Goal: Information Seeking & Learning: Compare options

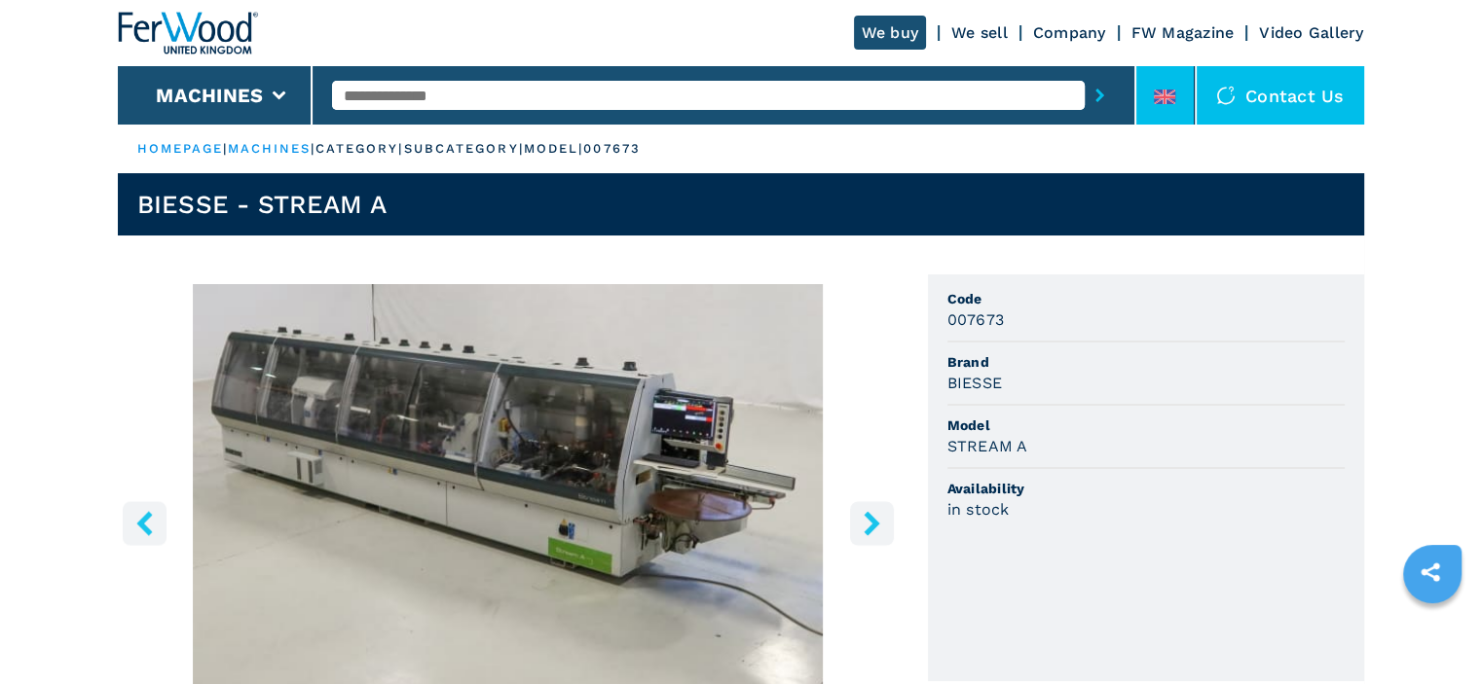
click at [1160, 100] on icon at bounding box center [1165, 97] width 23 height 16
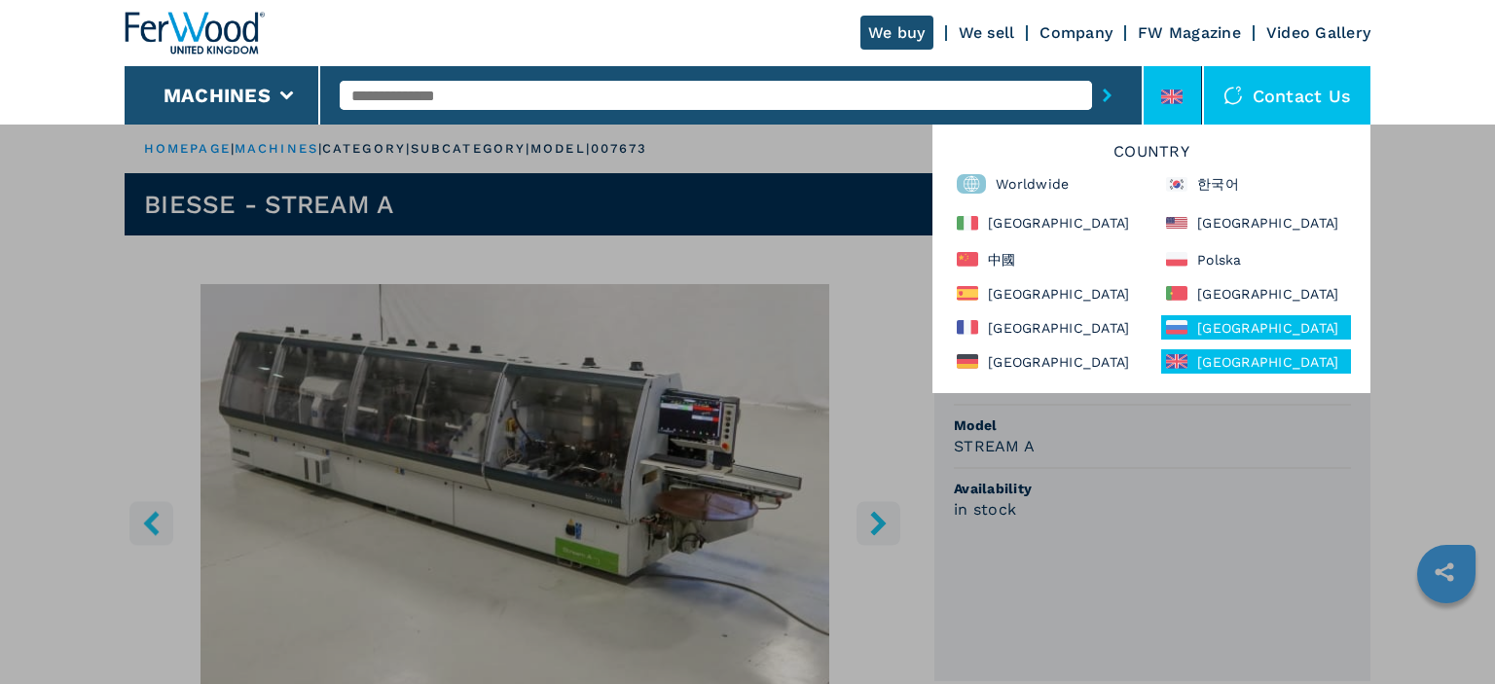
click at [1204, 334] on div "Россия" at bounding box center [1256, 327] width 190 height 24
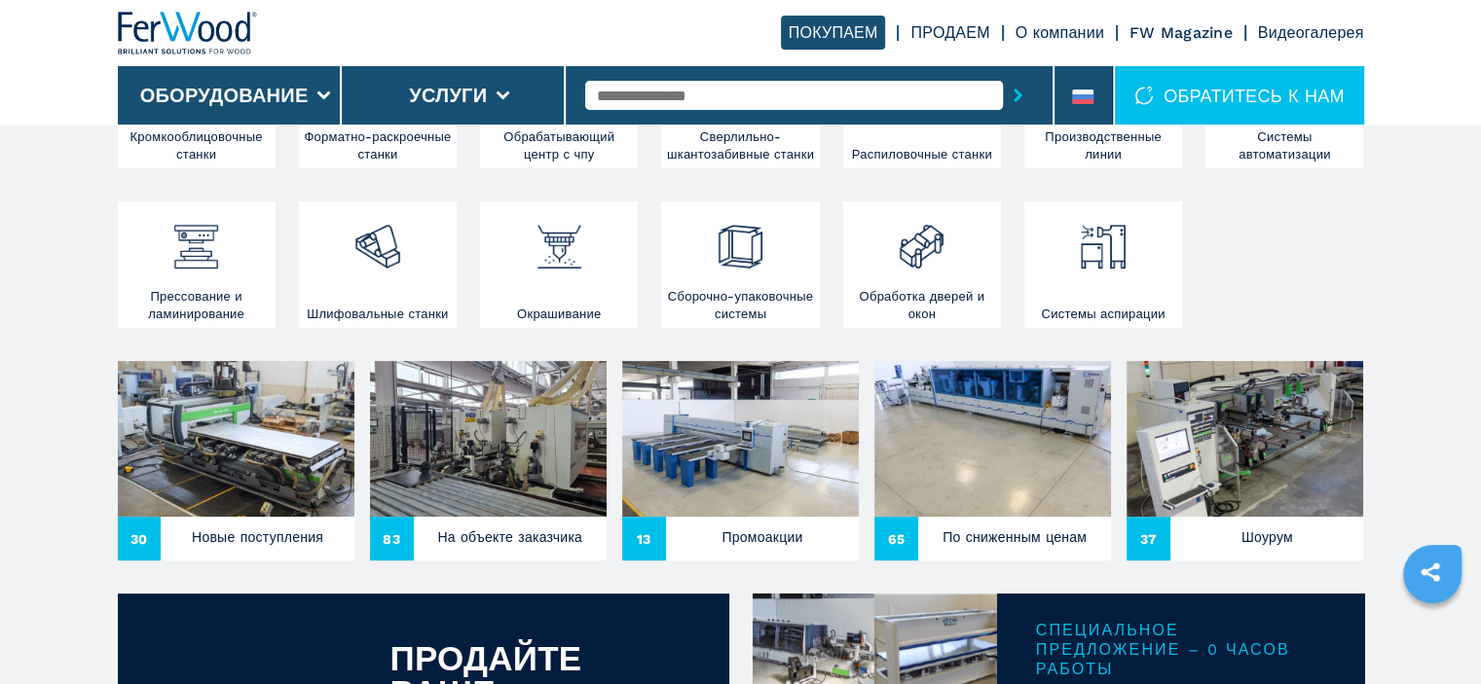
scroll to position [487, 0]
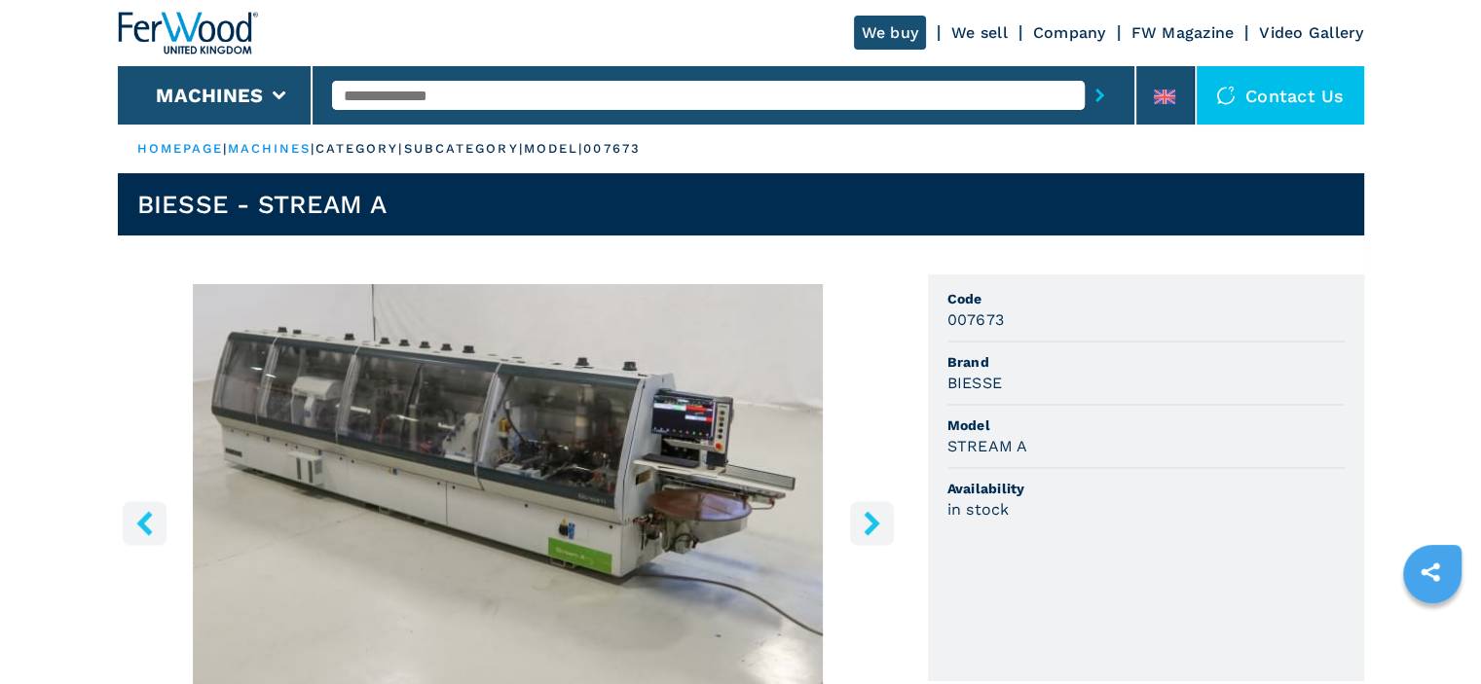
click at [611, 462] on img "Go to Slide 1" at bounding box center [508, 520] width 781 height 472
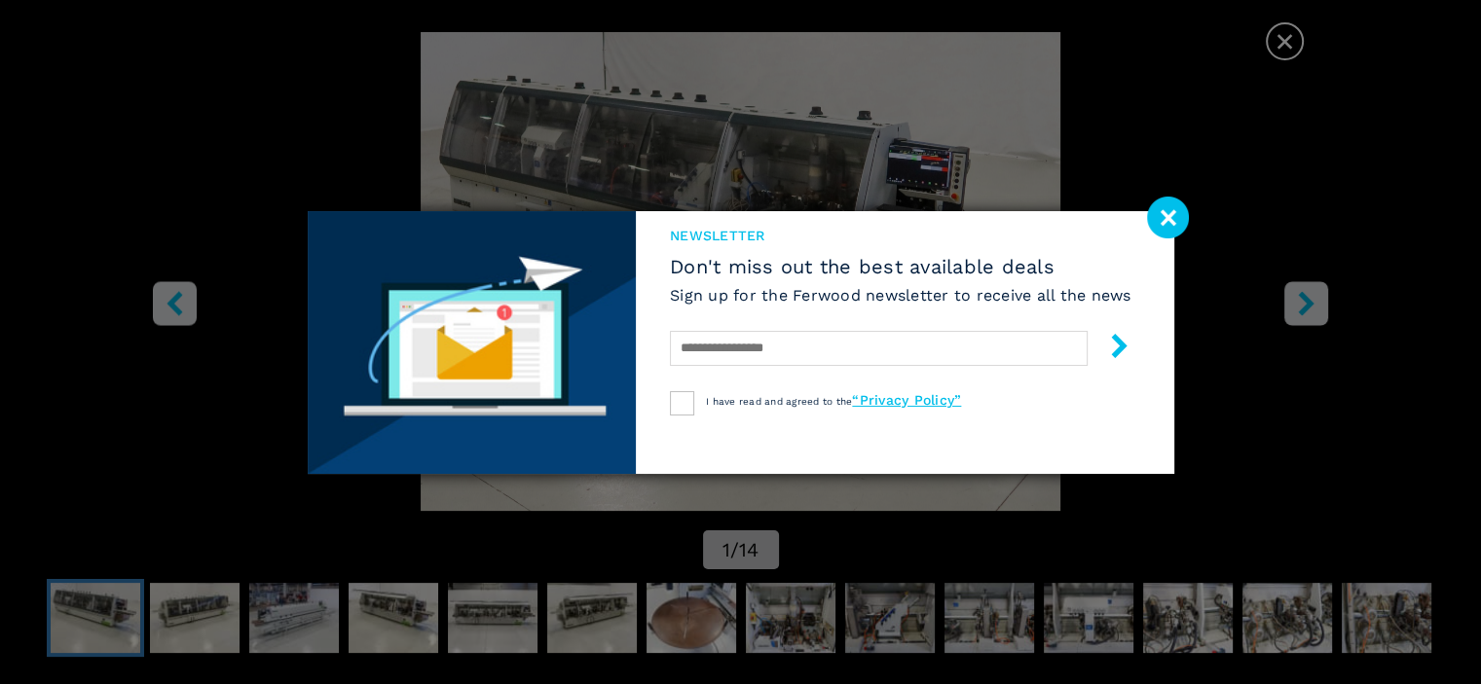
click at [1174, 209] on image at bounding box center [1168, 218] width 42 height 42
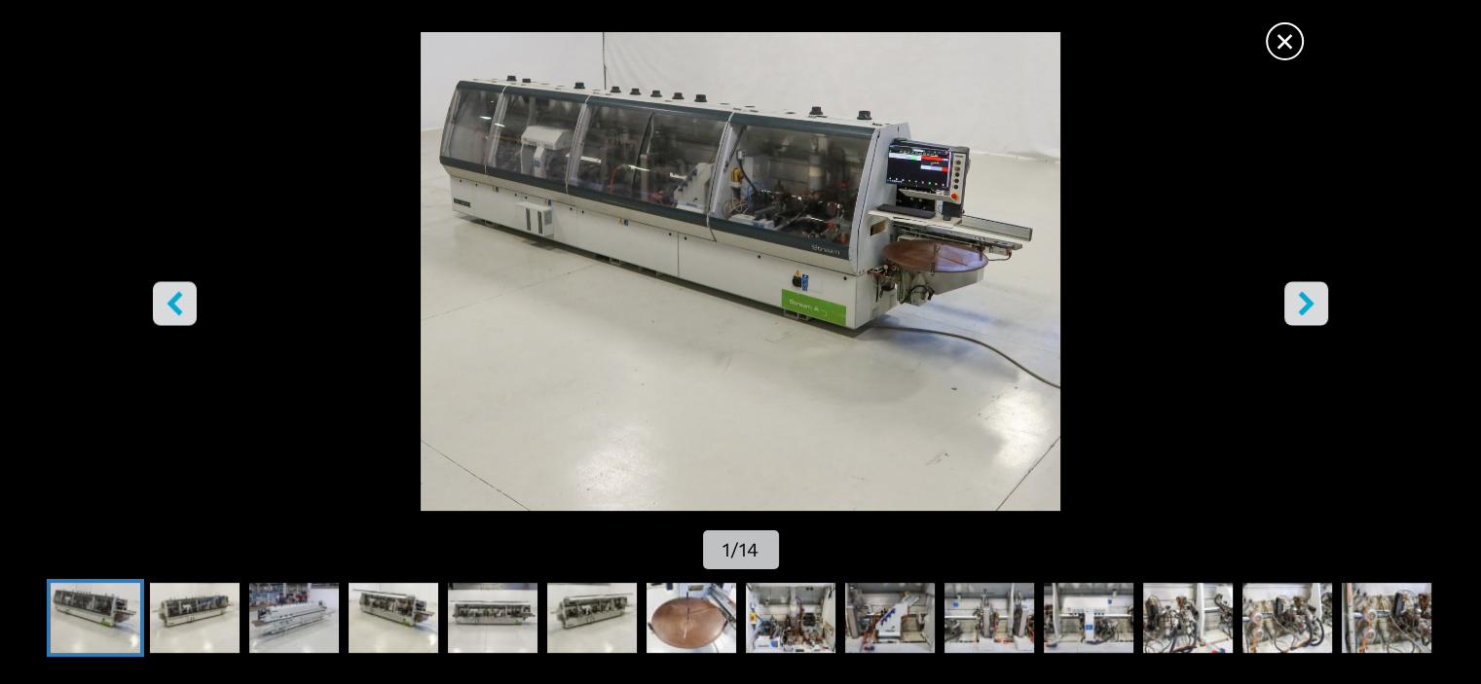
click at [1298, 299] on icon "right-button" at bounding box center [1306, 303] width 24 height 24
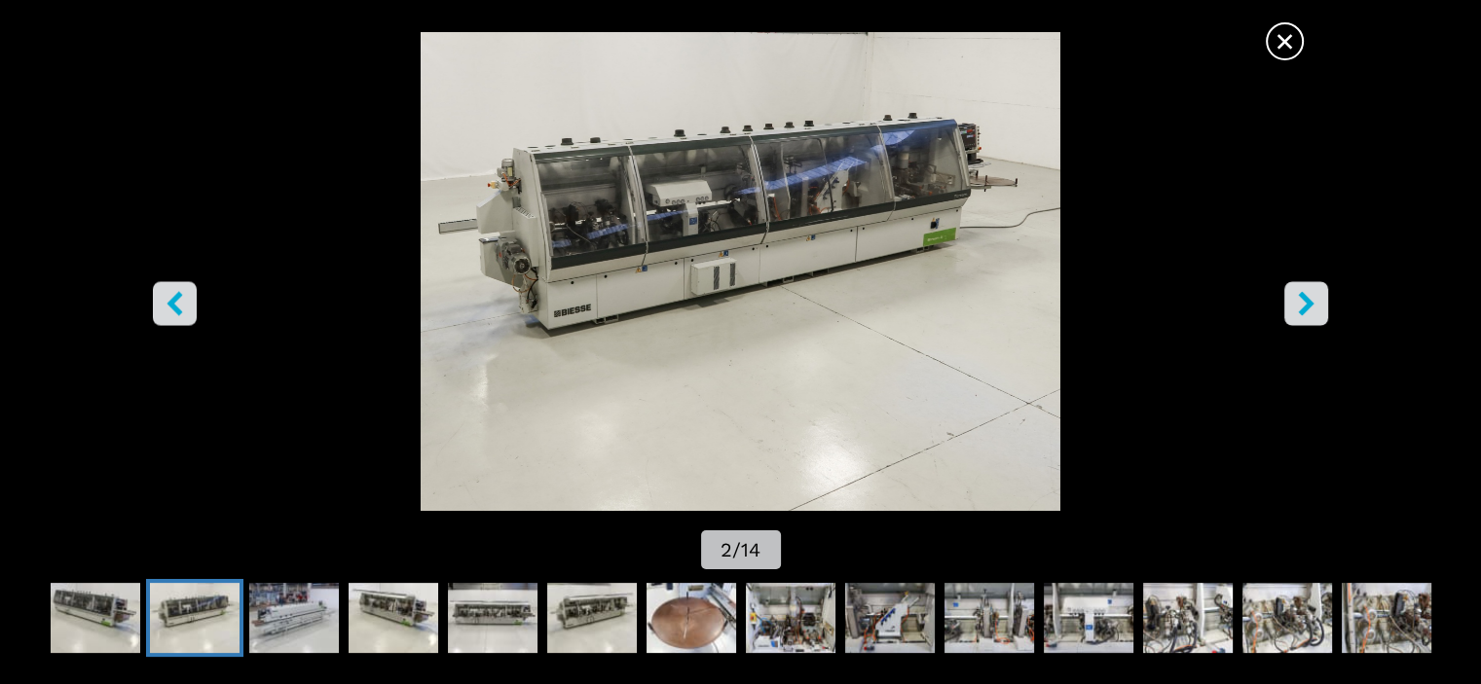
click at [1298, 299] on icon "right-button" at bounding box center [1306, 303] width 24 height 24
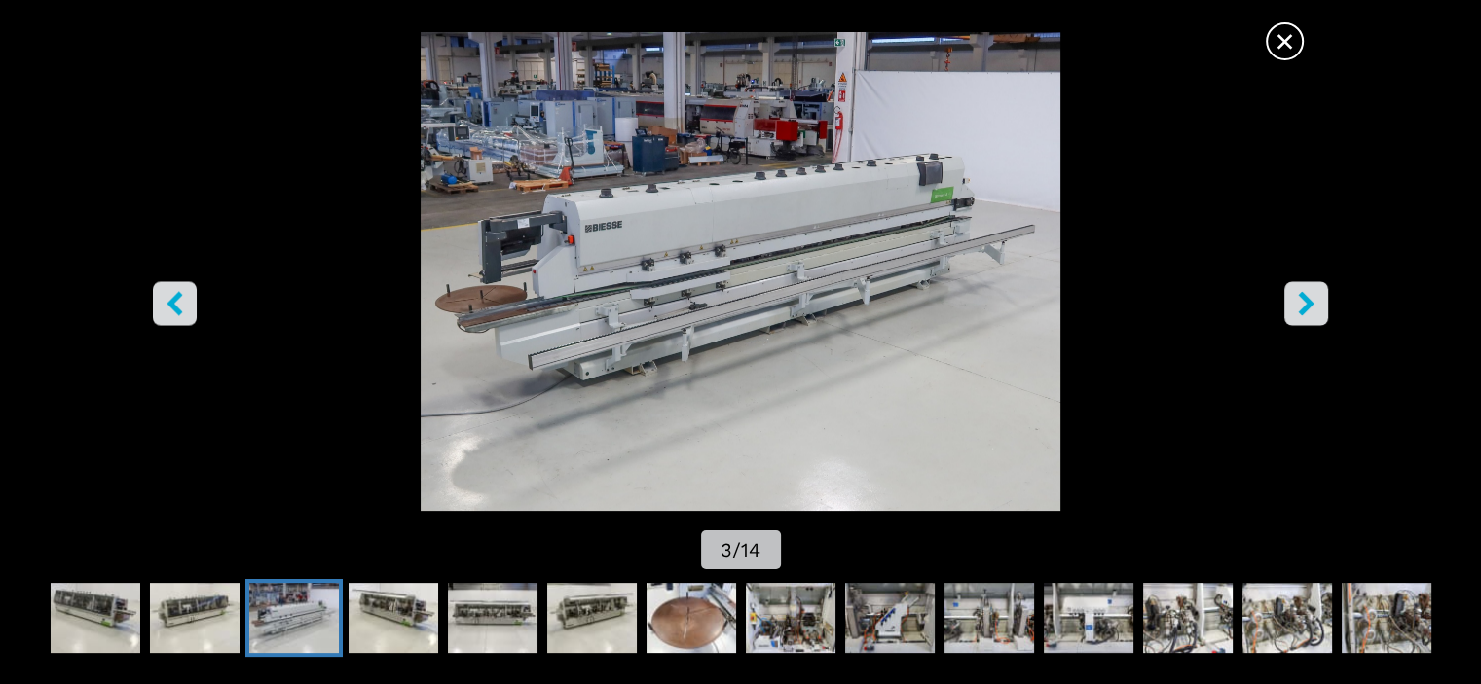
click at [1298, 299] on icon "right-button" at bounding box center [1306, 303] width 24 height 24
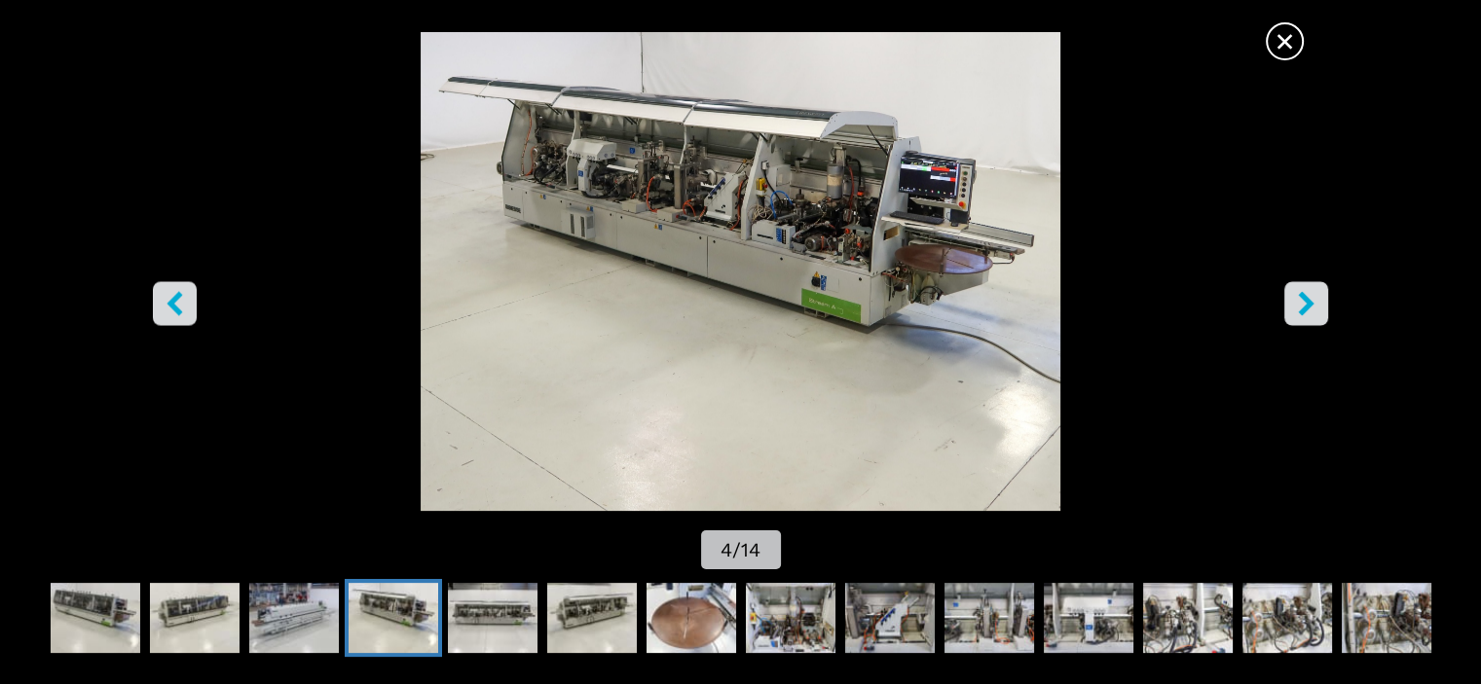
click at [1298, 299] on icon "right-button" at bounding box center [1306, 303] width 24 height 24
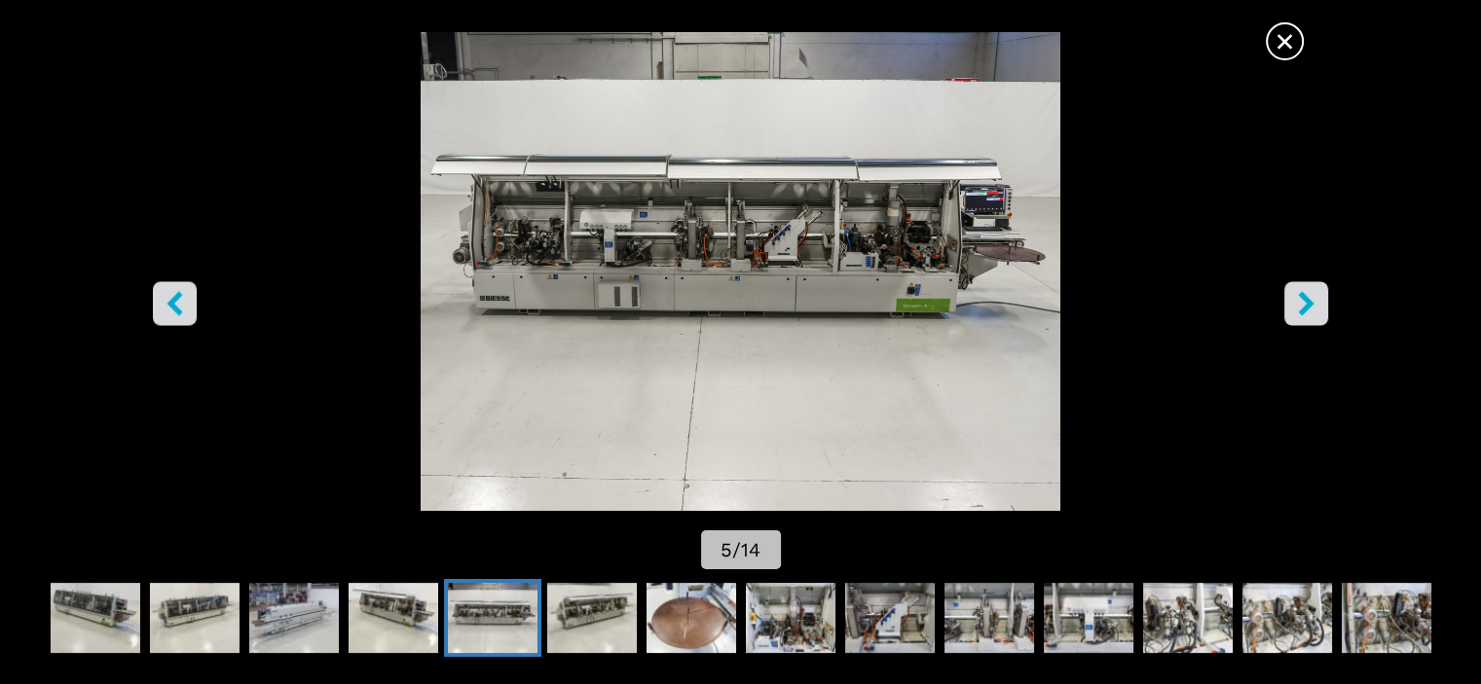
click at [1298, 299] on icon "right-button" at bounding box center [1306, 303] width 24 height 24
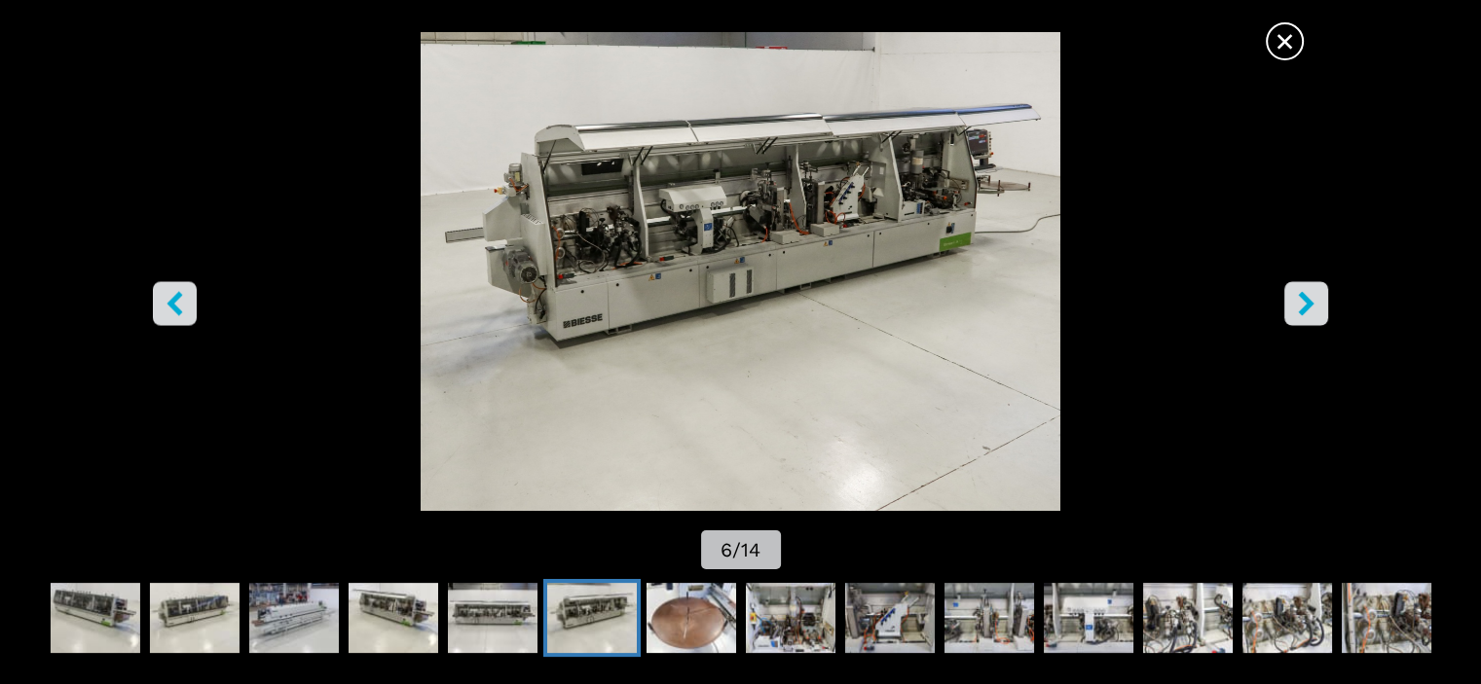
click at [1298, 299] on icon "right-button" at bounding box center [1306, 303] width 24 height 24
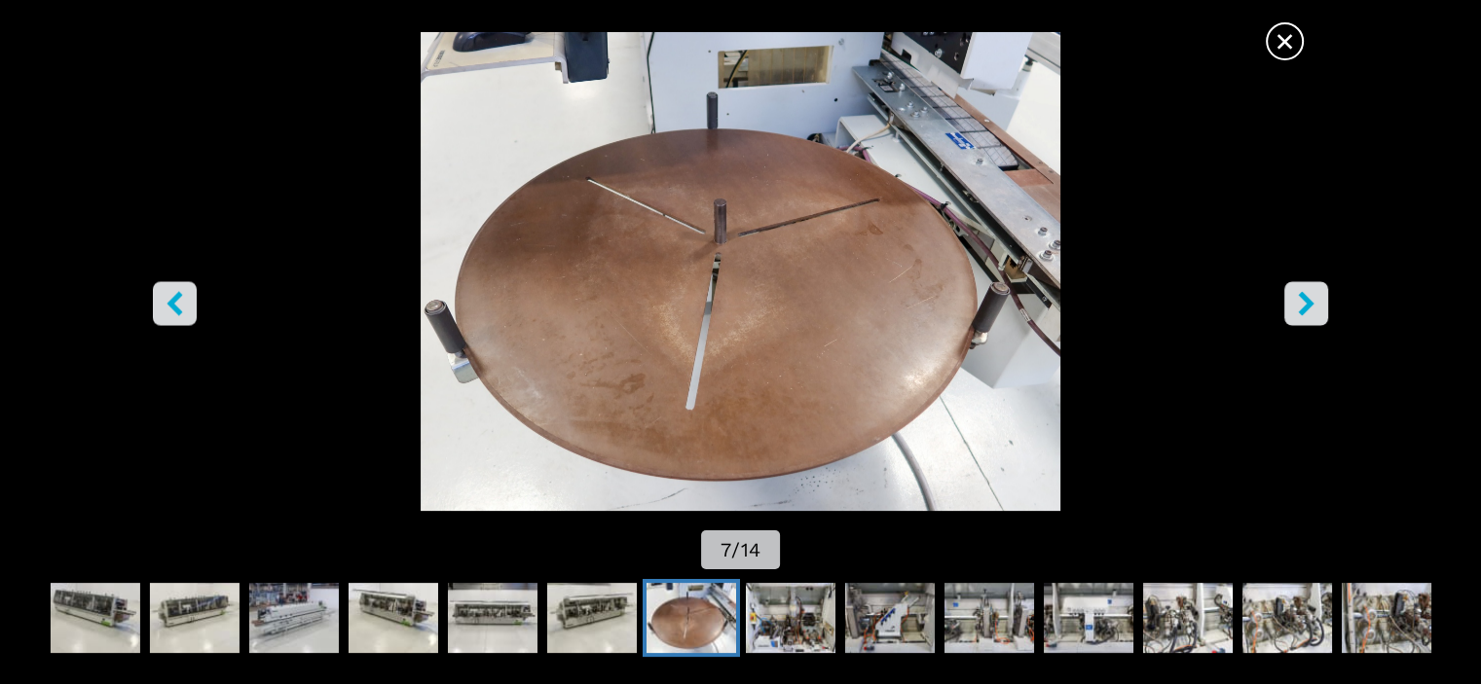
click at [1298, 299] on icon "right-button" at bounding box center [1306, 303] width 24 height 24
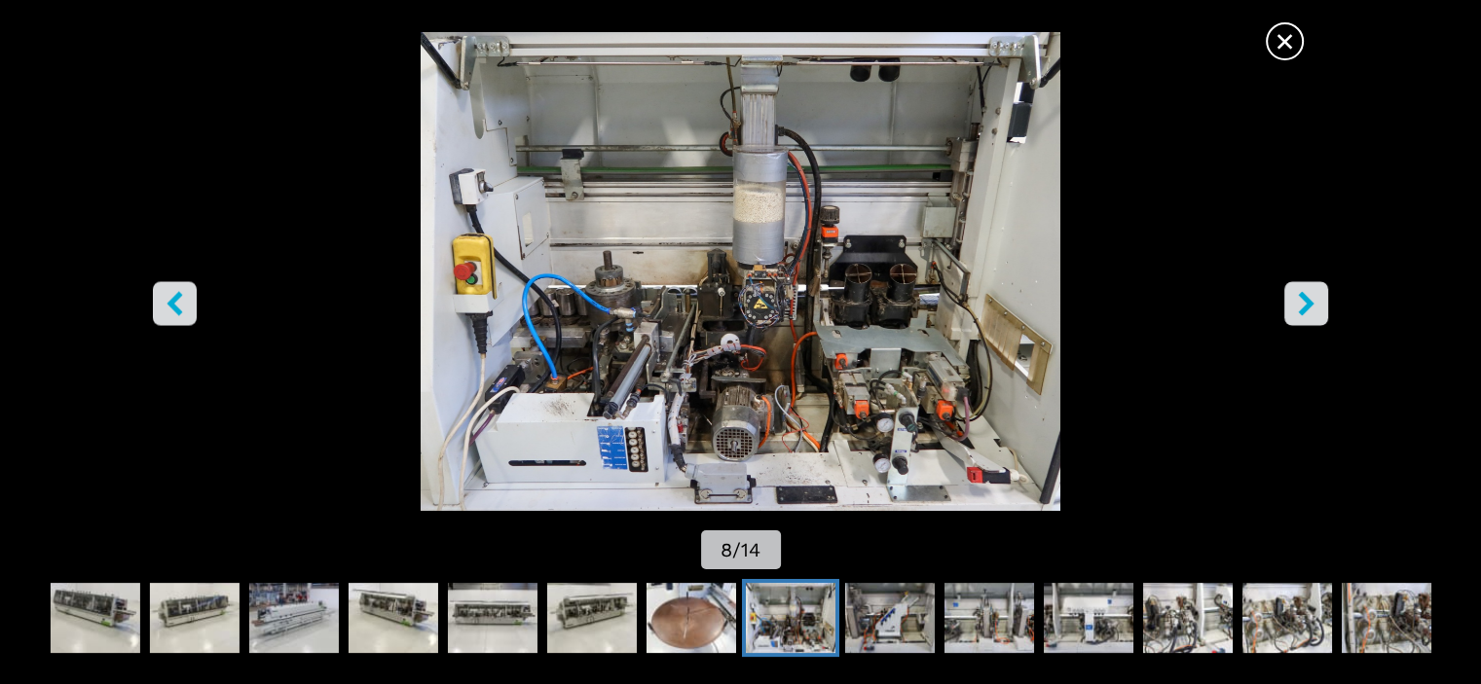
click at [1298, 299] on icon "right-button" at bounding box center [1306, 303] width 24 height 24
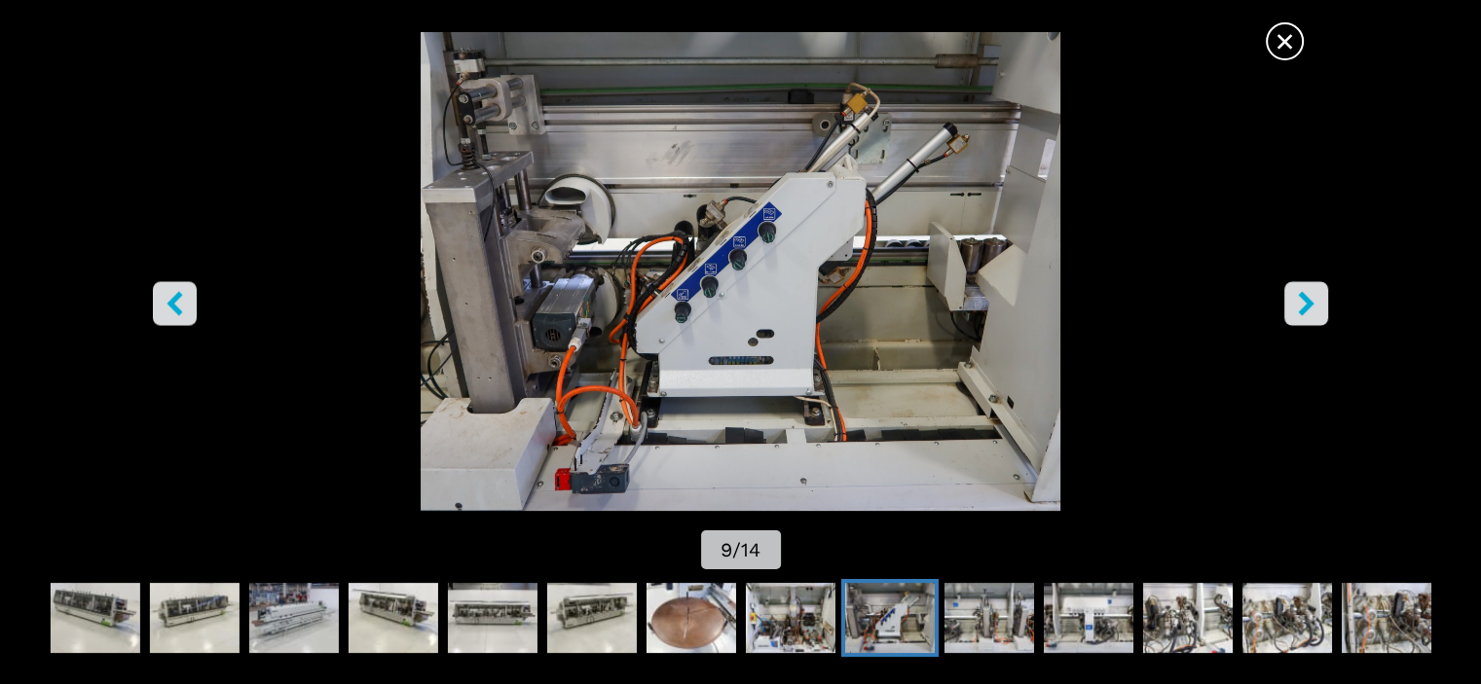
click at [1298, 299] on icon "right-button" at bounding box center [1306, 303] width 24 height 24
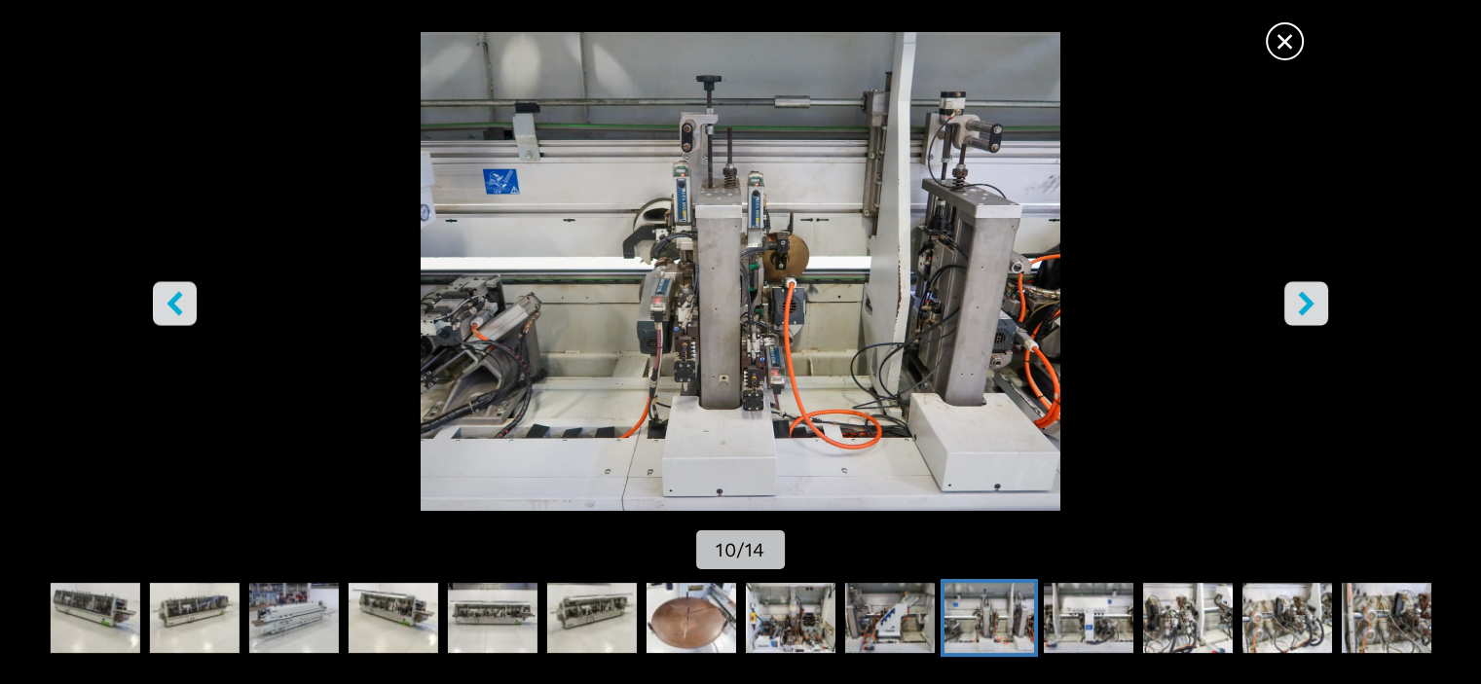
click at [1277, 36] on span "×" at bounding box center [1284, 37] width 34 height 34
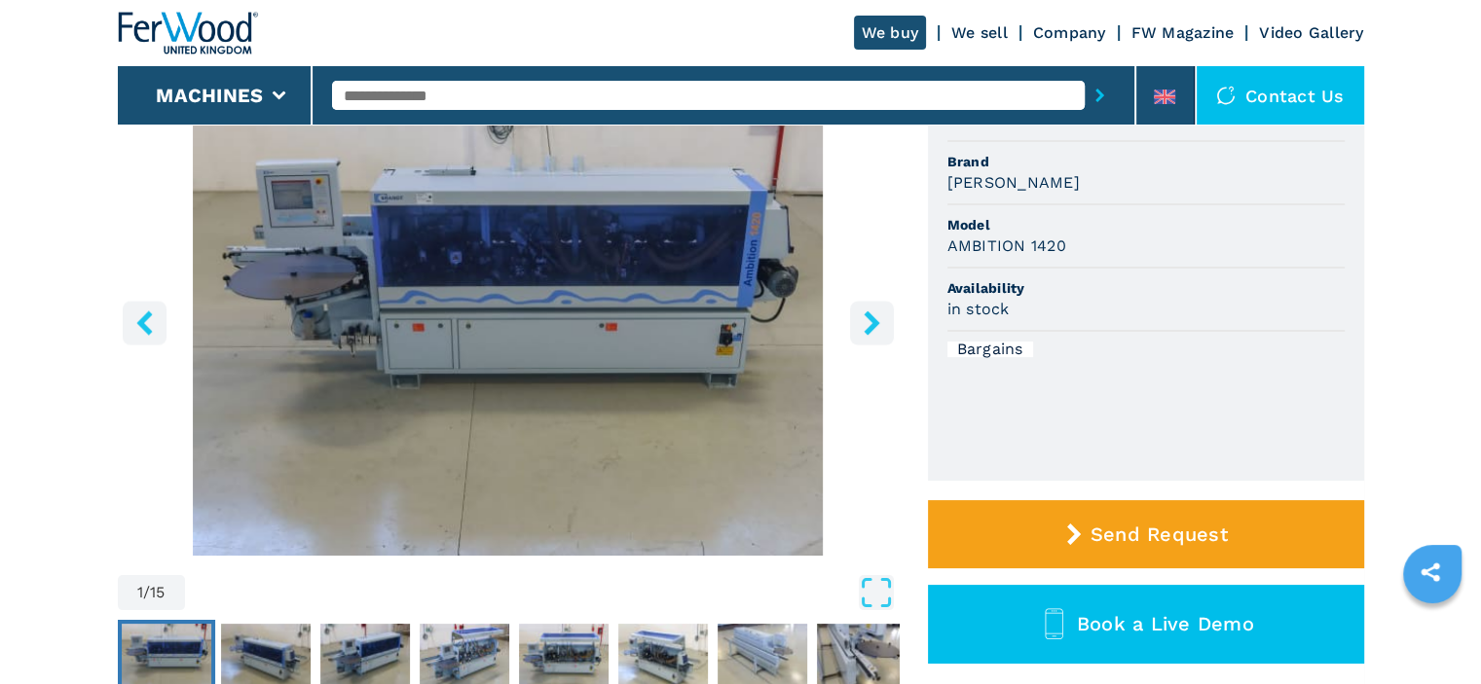
scroll to position [195, 0]
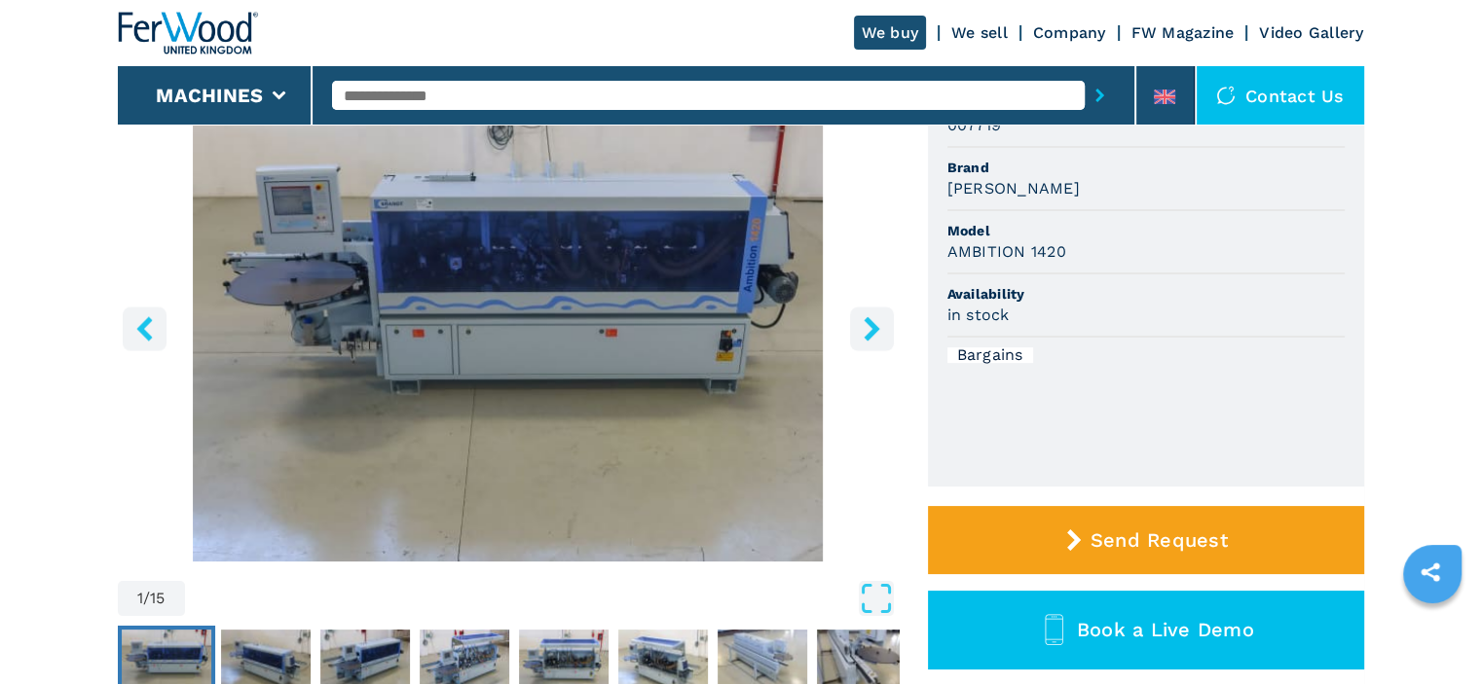
click at [869, 324] on icon "right-button" at bounding box center [871, 328] width 16 height 24
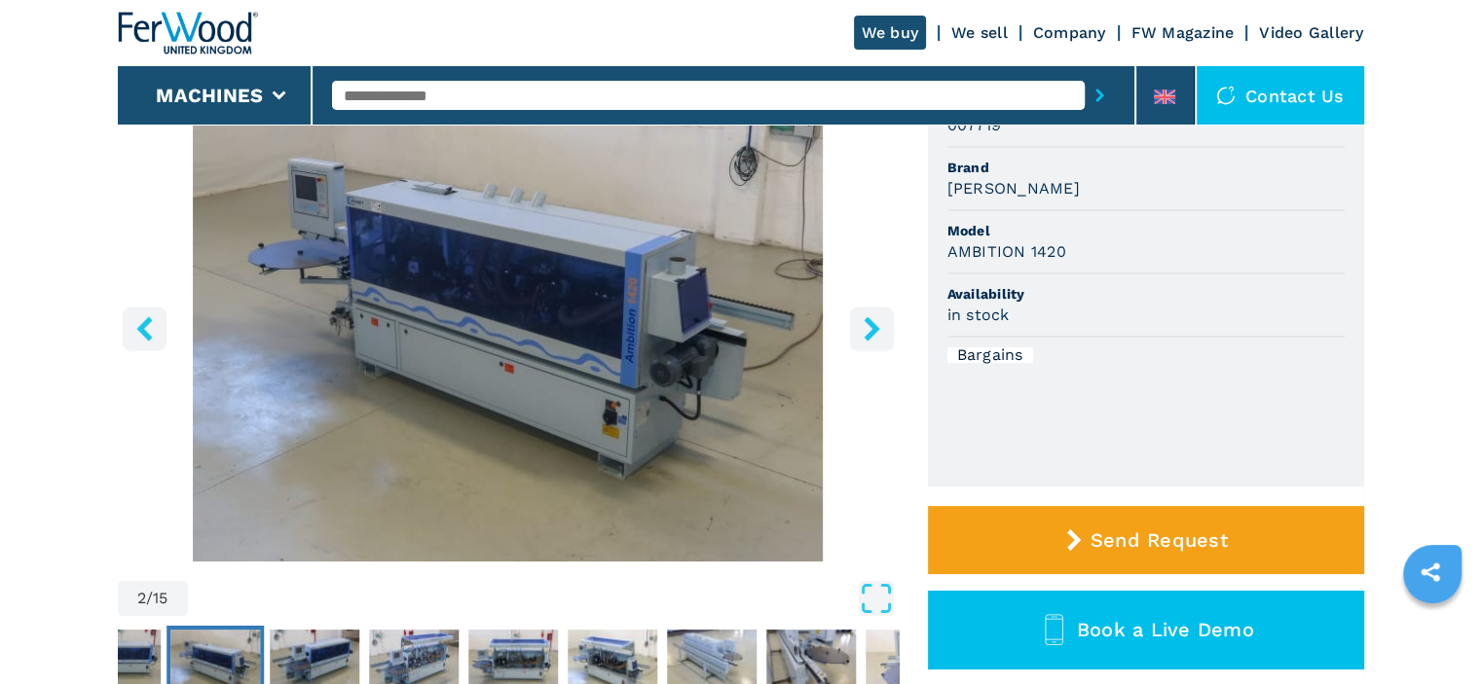
click at [869, 324] on icon "right-button" at bounding box center [871, 328] width 16 height 24
click at [873, 326] on icon "right-button" at bounding box center [871, 328] width 16 height 24
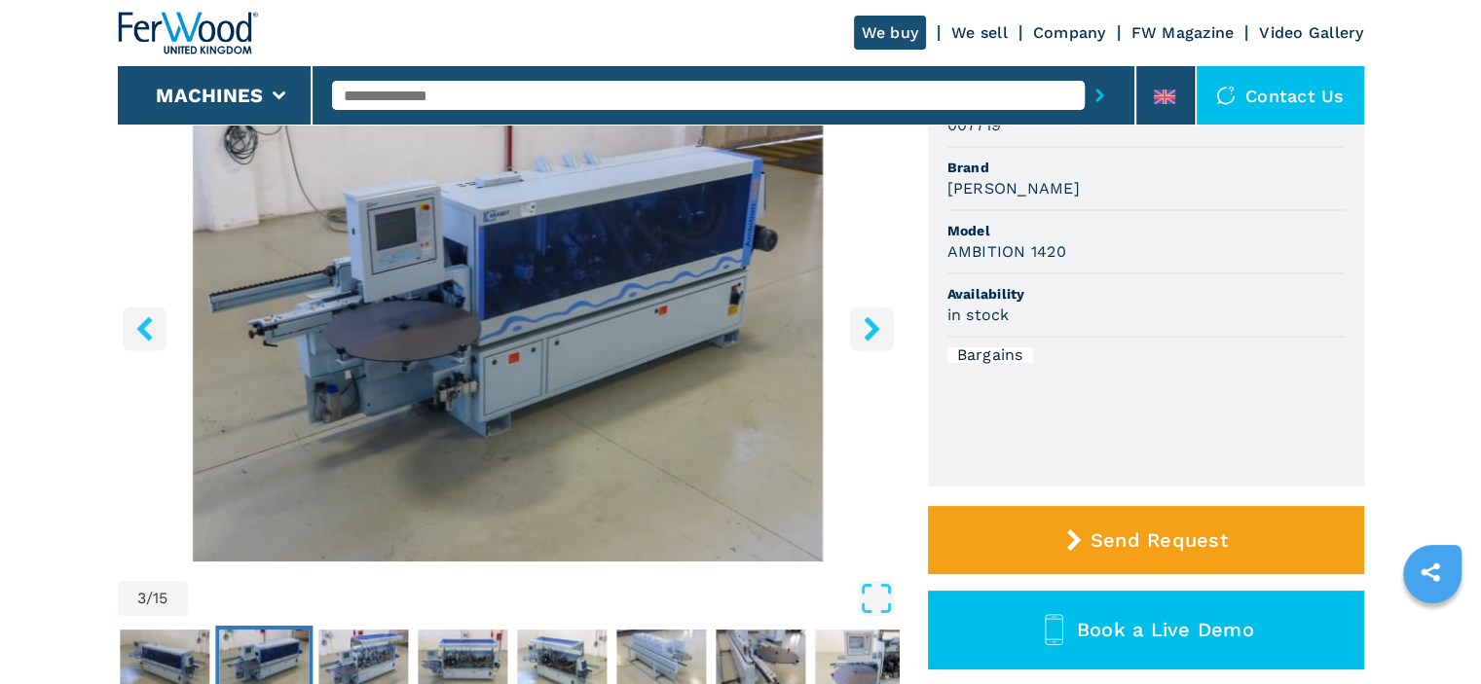
click at [879, 325] on icon "right-button" at bounding box center [872, 328] width 24 height 24
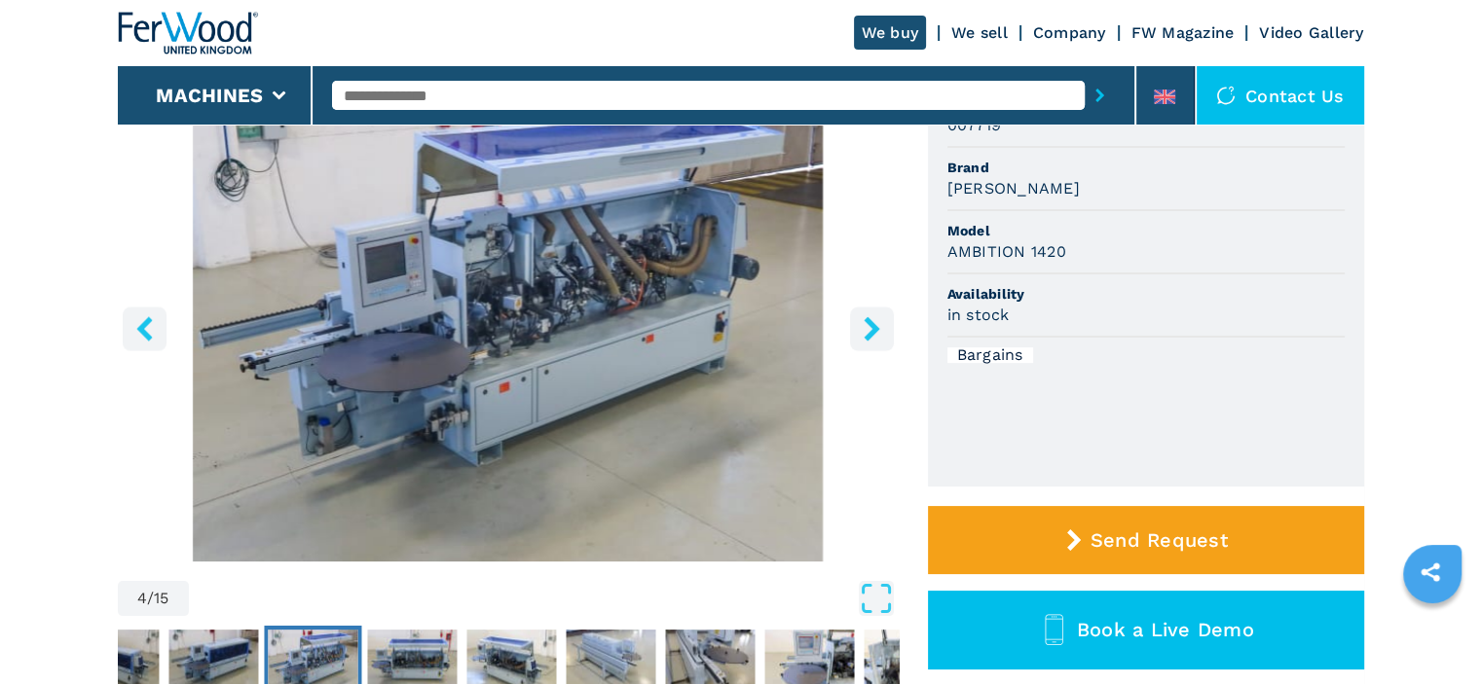
click at [879, 325] on icon "right-button" at bounding box center [872, 328] width 24 height 24
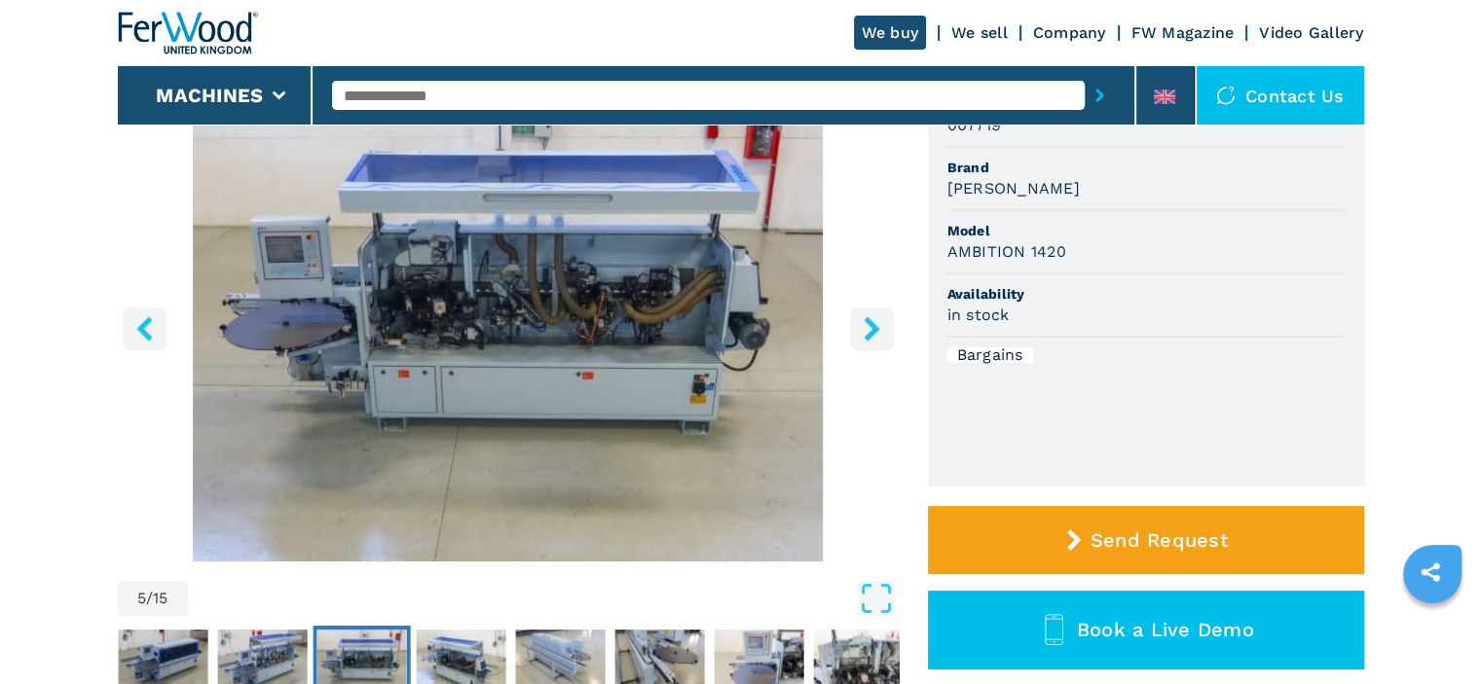
click at [879, 325] on icon "right-button" at bounding box center [872, 328] width 24 height 24
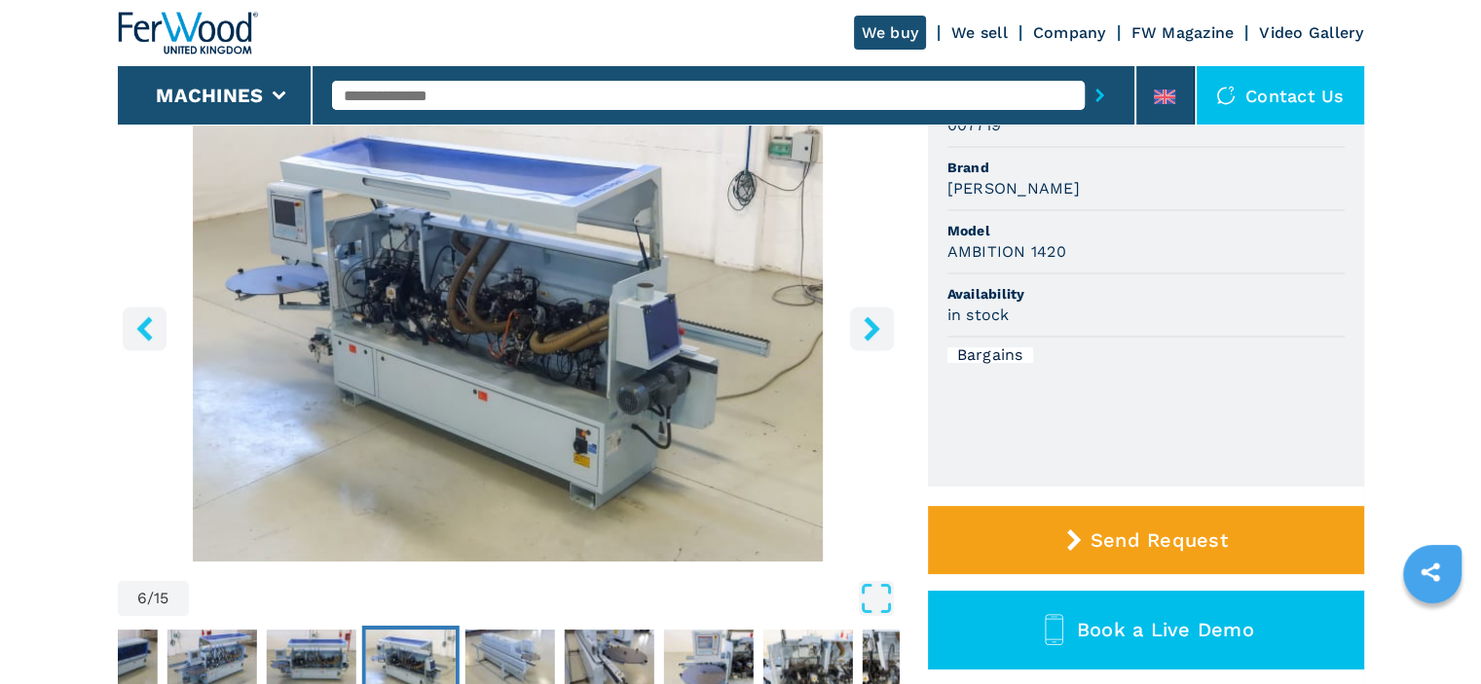
click at [879, 325] on icon "right-button" at bounding box center [872, 328] width 24 height 24
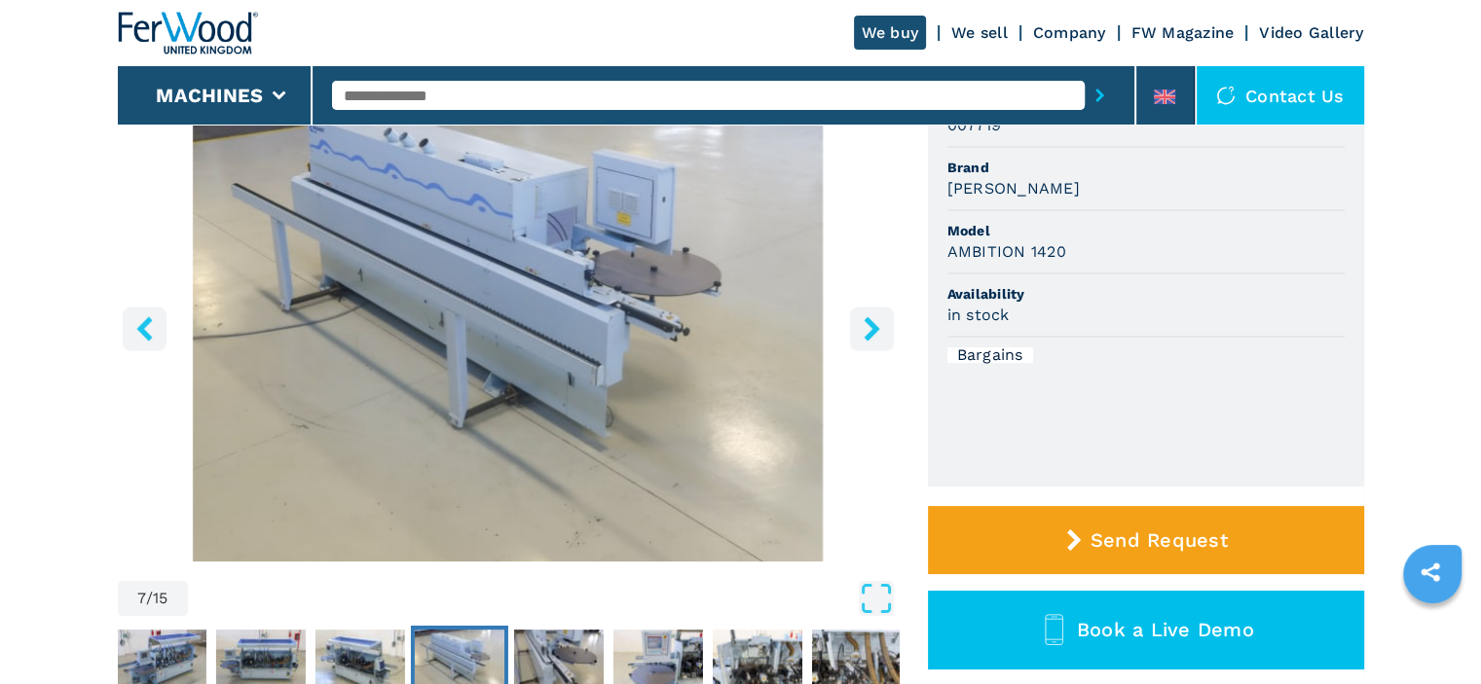
click at [879, 325] on icon "right-button" at bounding box center [872, 328] width 24 height 24
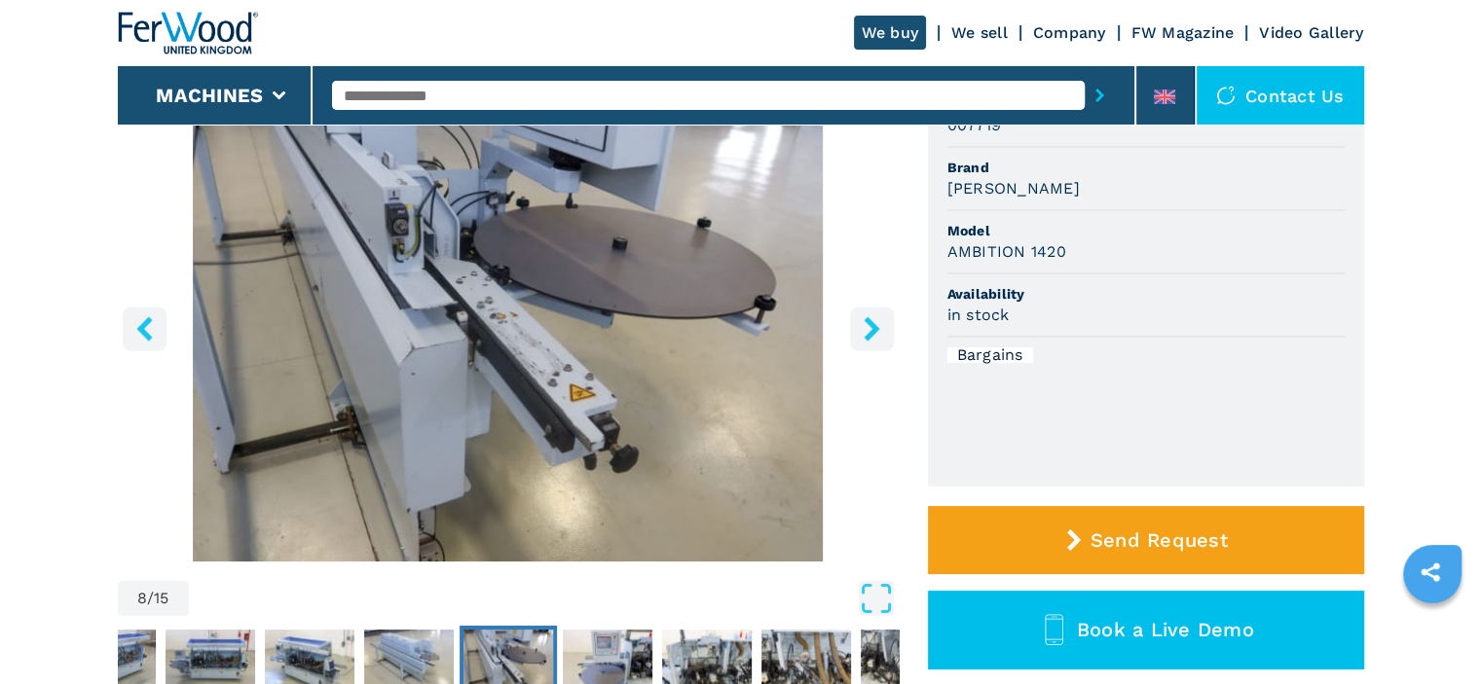
click at [879, 325] on icon "right-button" at bounding box center [872, 328] width 24 height 24
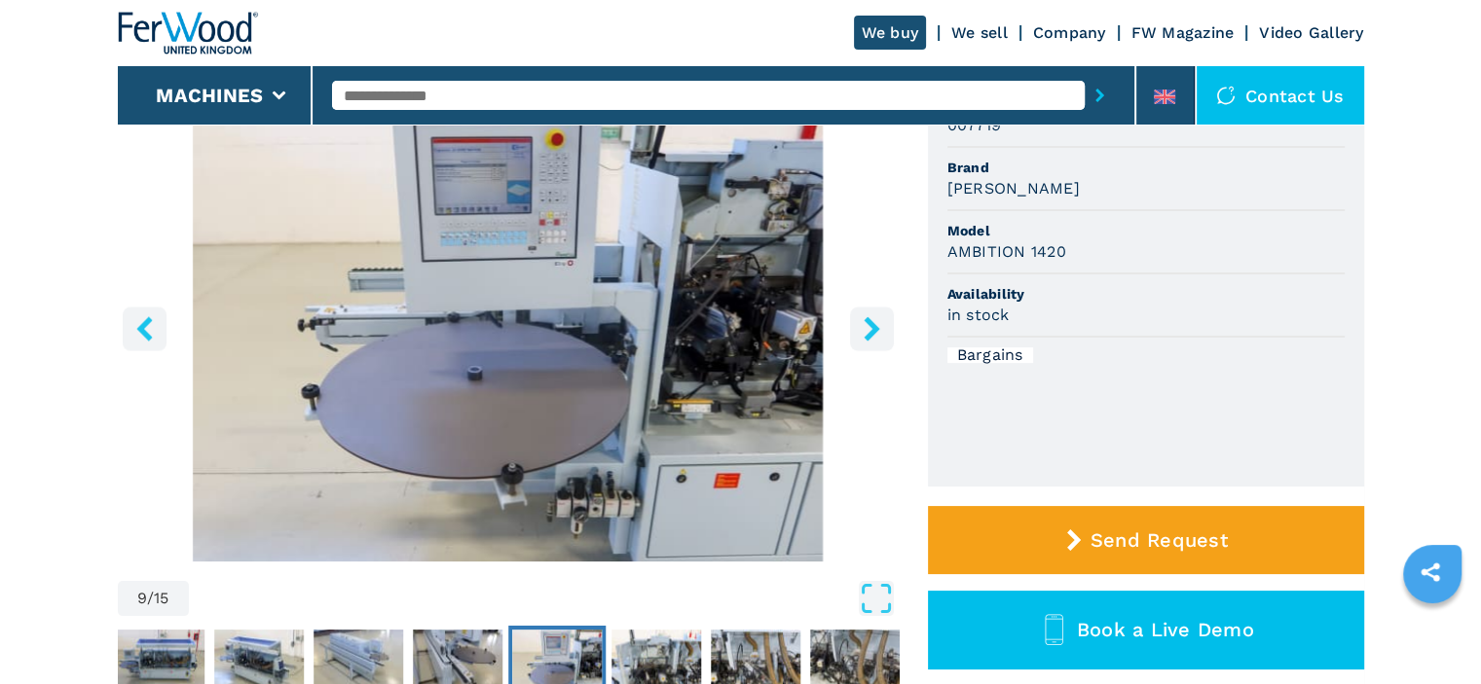
click at [879, 325] on icon "right-button" at bounding box center [872, 328] width 24 height 24
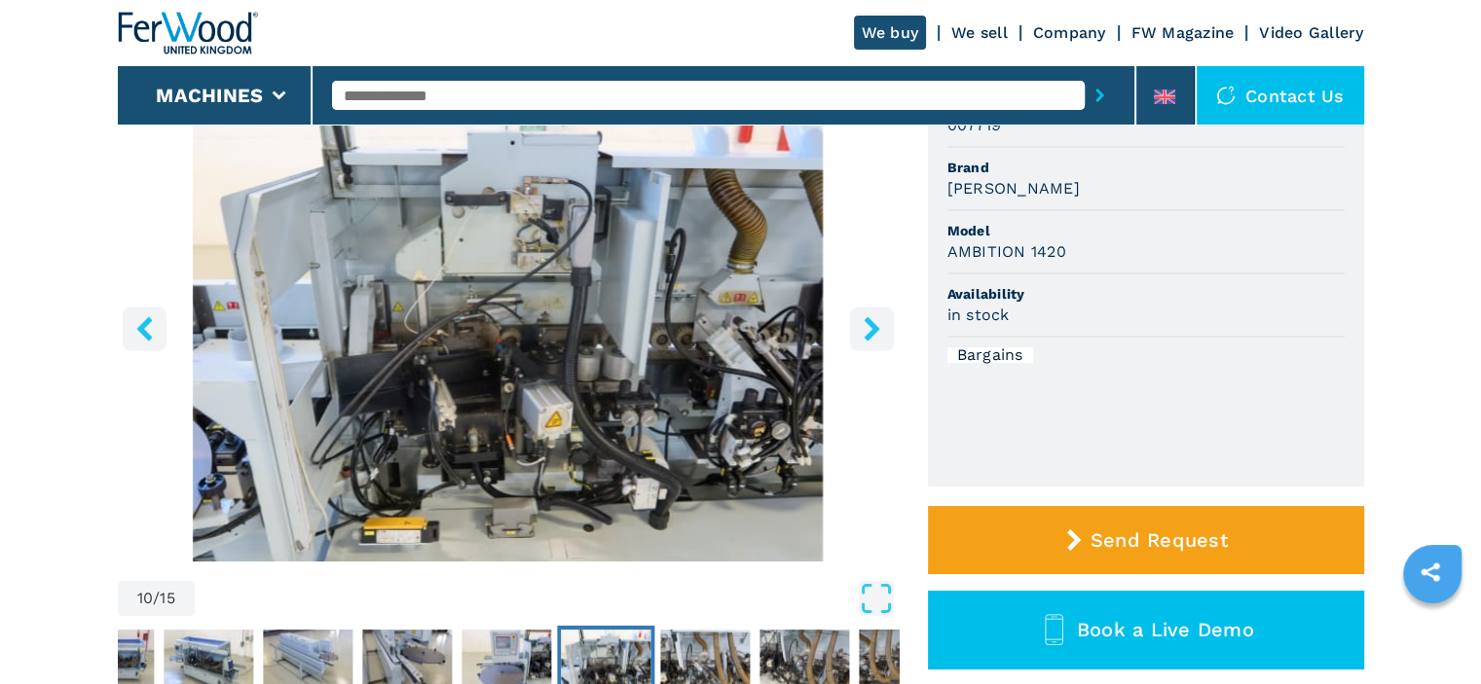
click at [879, 325] on icon "right-button" at bounding box center [872, 328] width 24 height 24
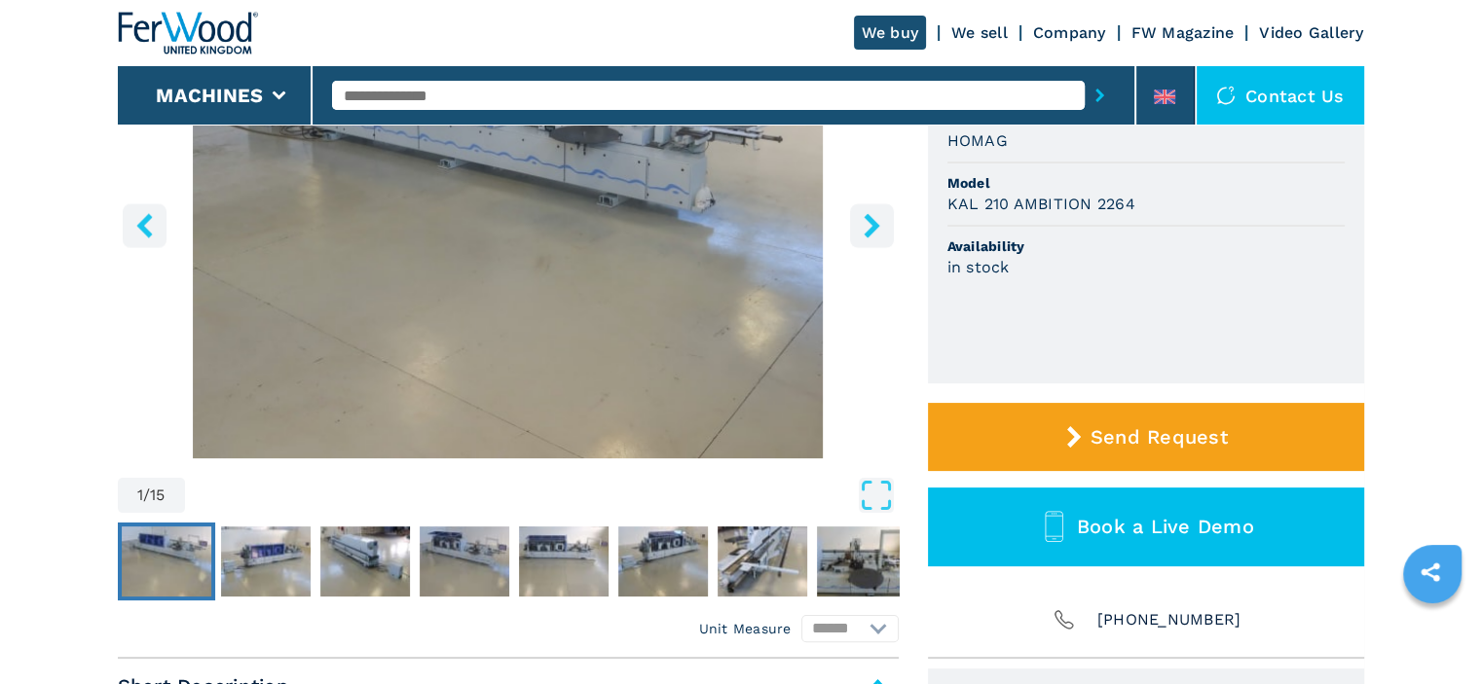
scroll to position [97, 0]
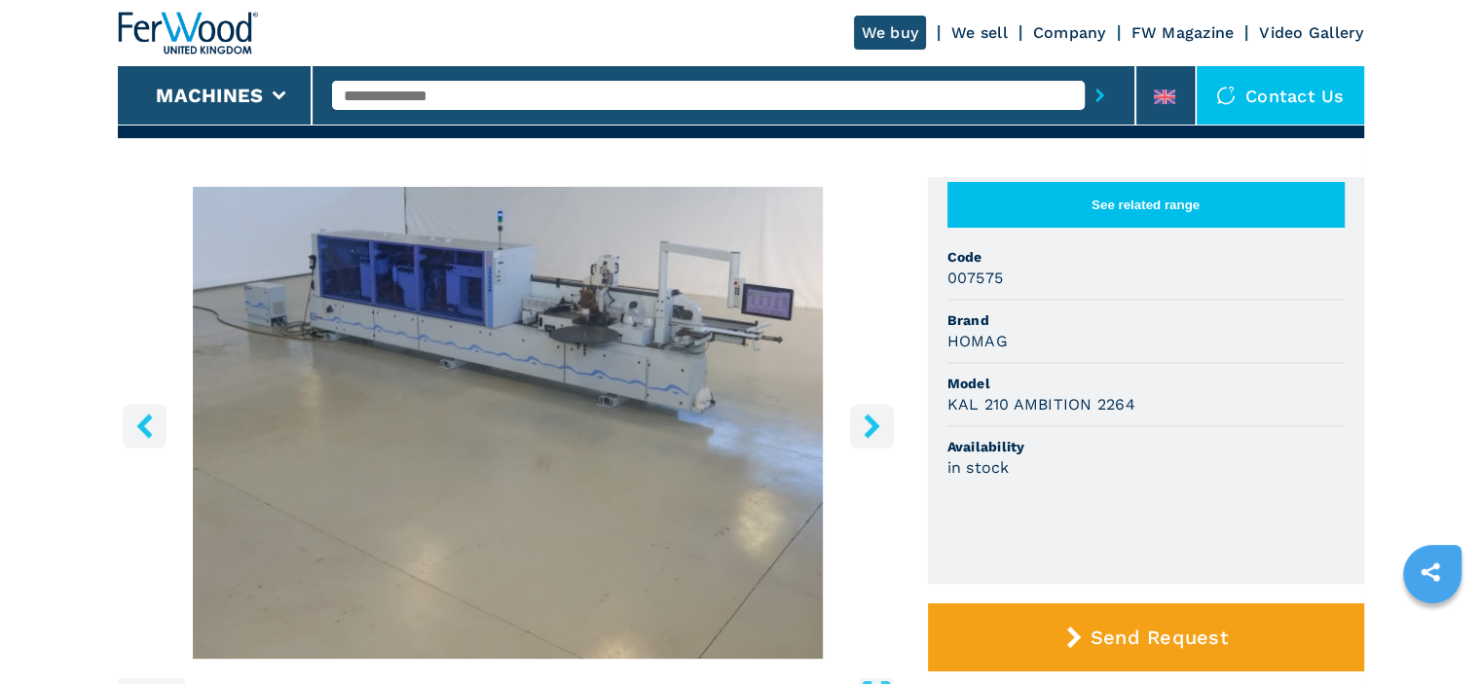
click at [862, 417] on icon "right-button" at bounding box center [872, 426] width 24 height 24
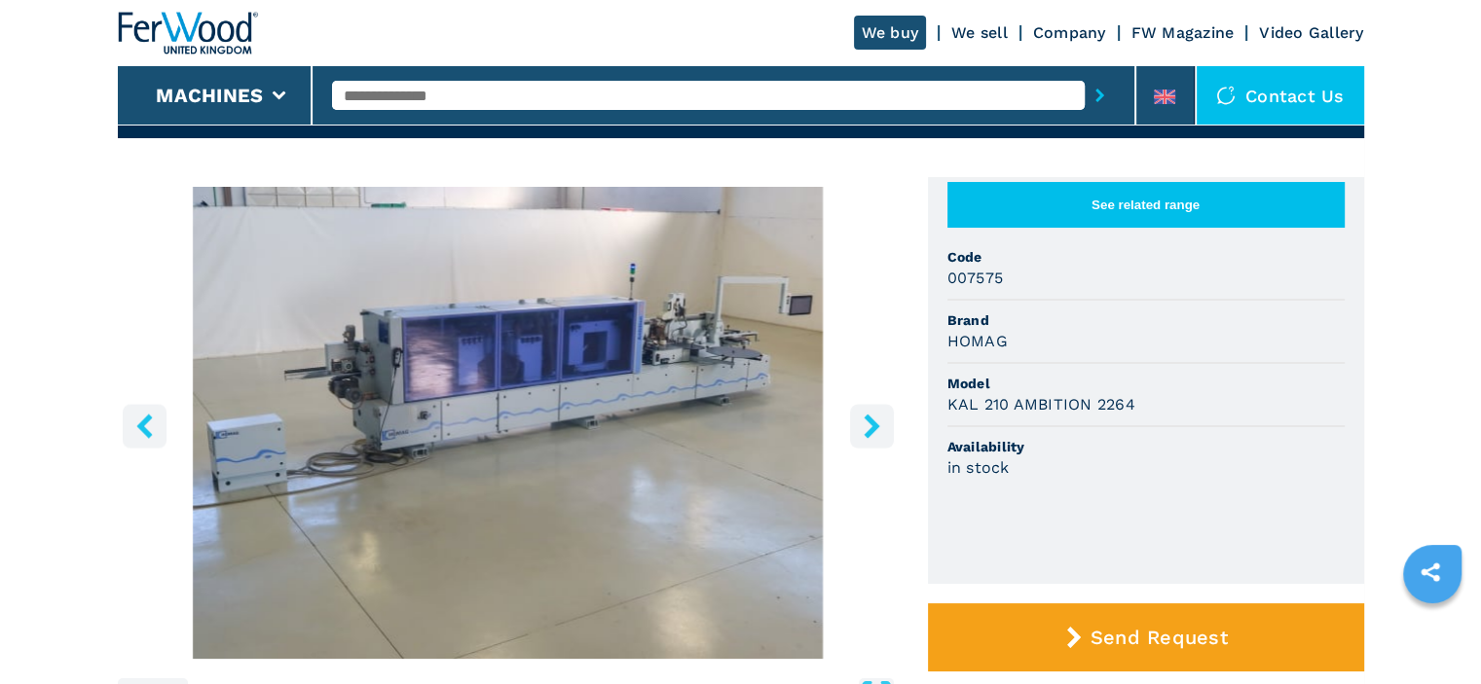
click at [862, 417] on icon "right-button" at bounding box center [872, 426] width 24 height 24
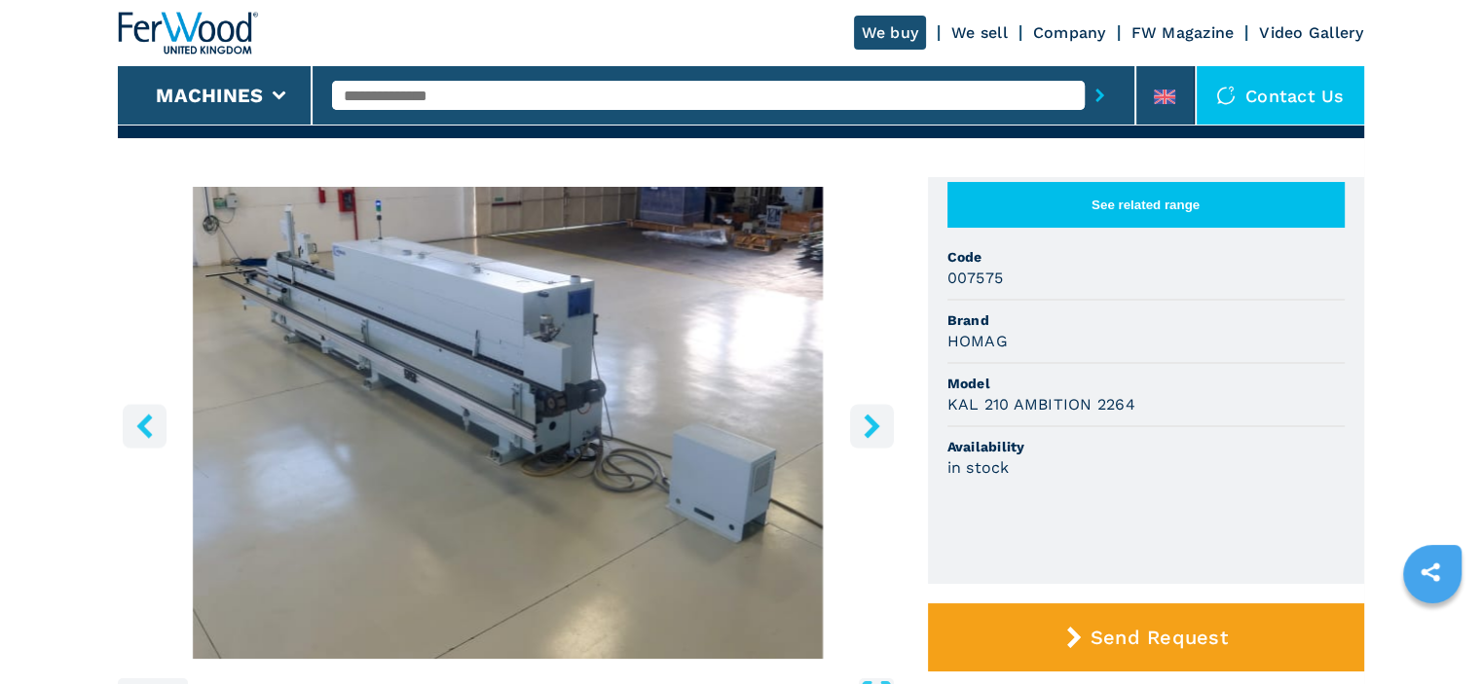
click at [862, 417] on icon "right-button" at bounding box center [872, 426] width 24 height 24
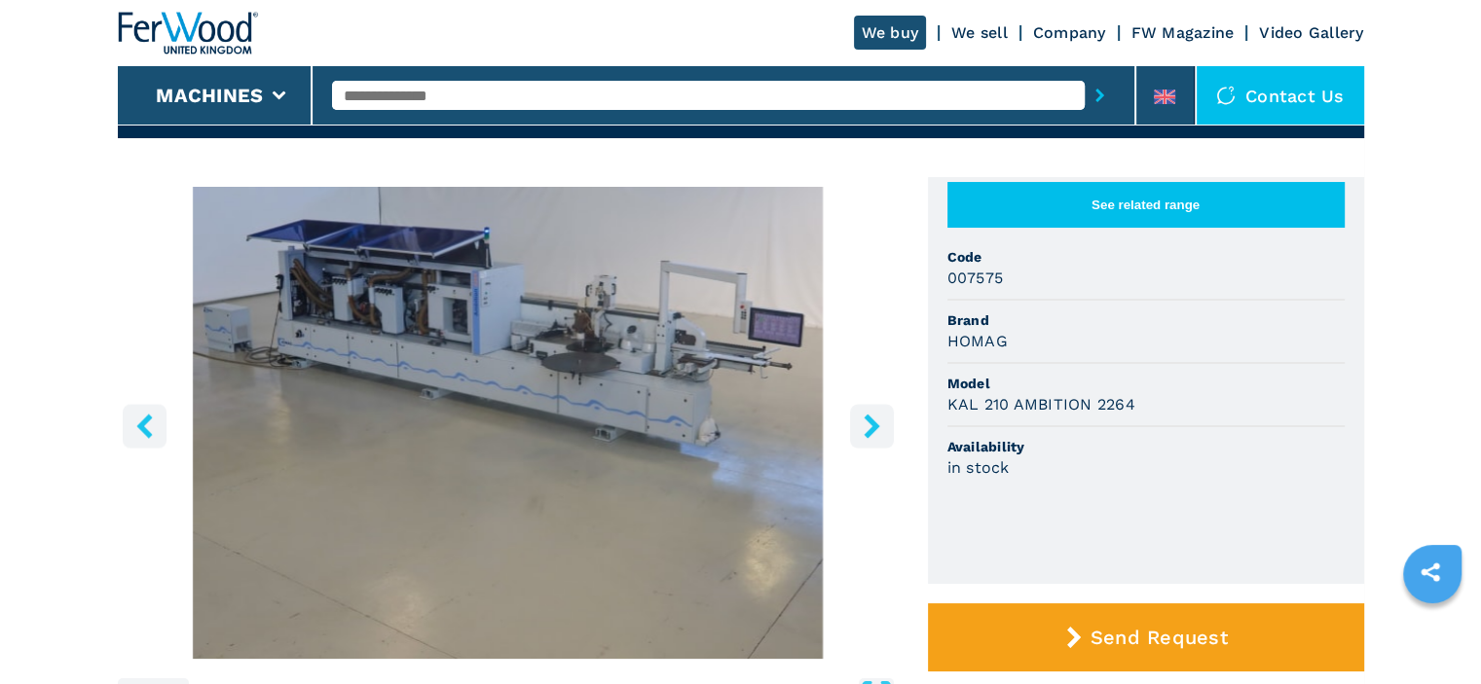
click at [862, 417] on icon "right-button" at bounding box center [872, 426] width 24 height 24
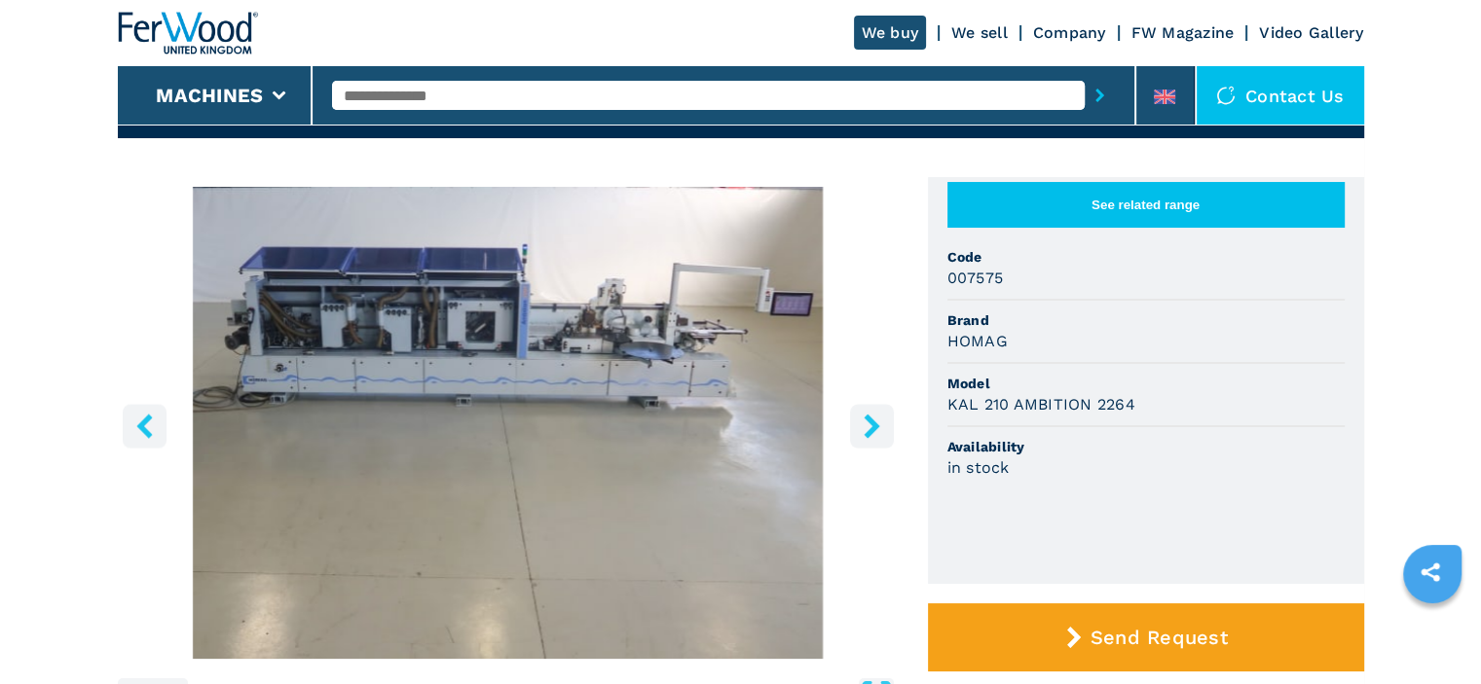
click at [862, 417] on icon "right-button" at bounding box center [872, 426] width 24 height 24
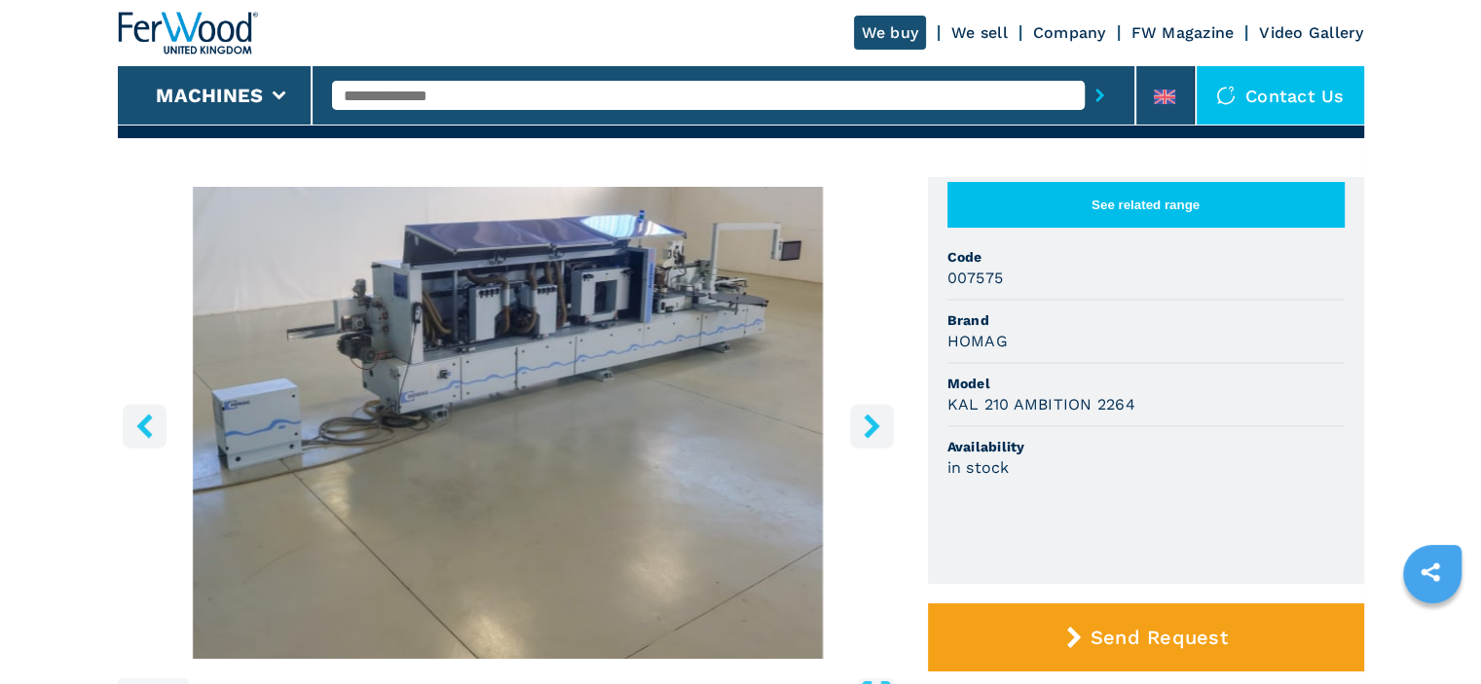
click at [862, 417] on icon "right-button" at bounding box center [872, 426] width 24 height 24
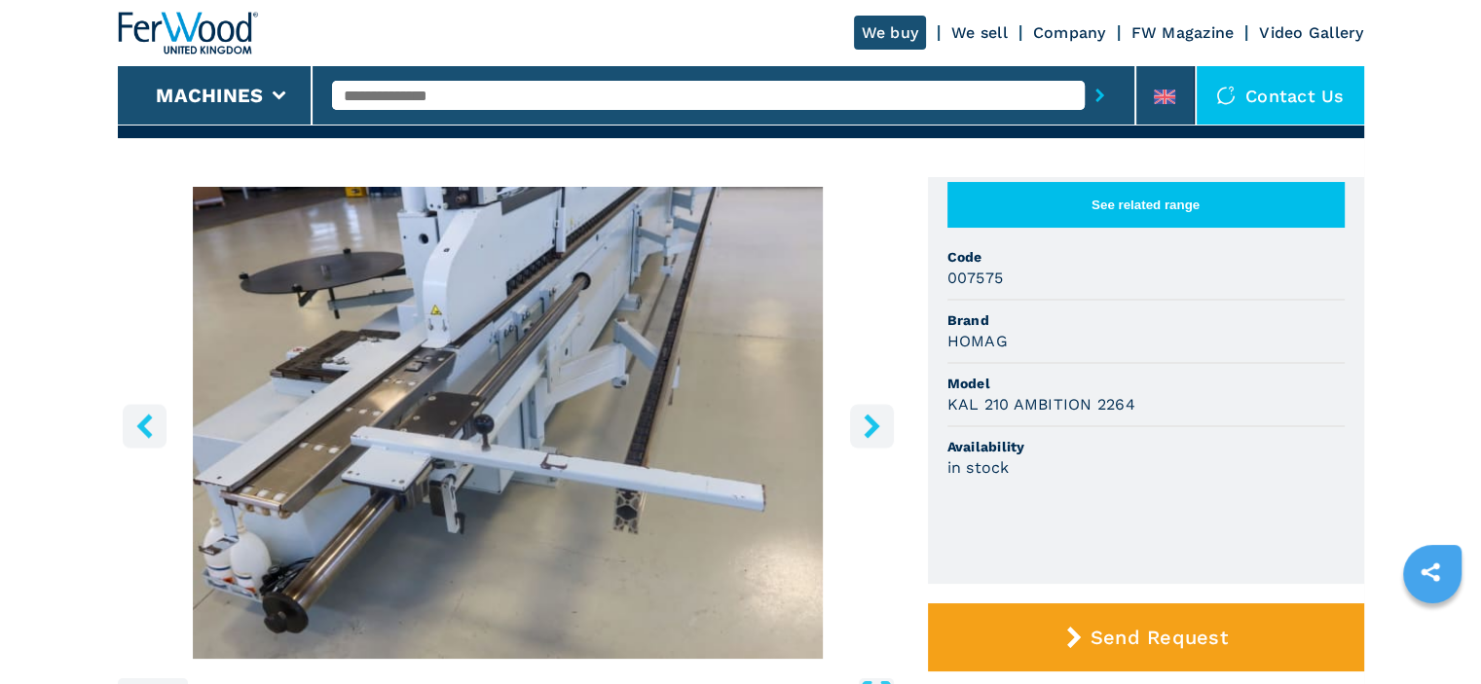
click at [862, 417] on icon "right-button" at bounding box center [872, 426] width 24 height 24
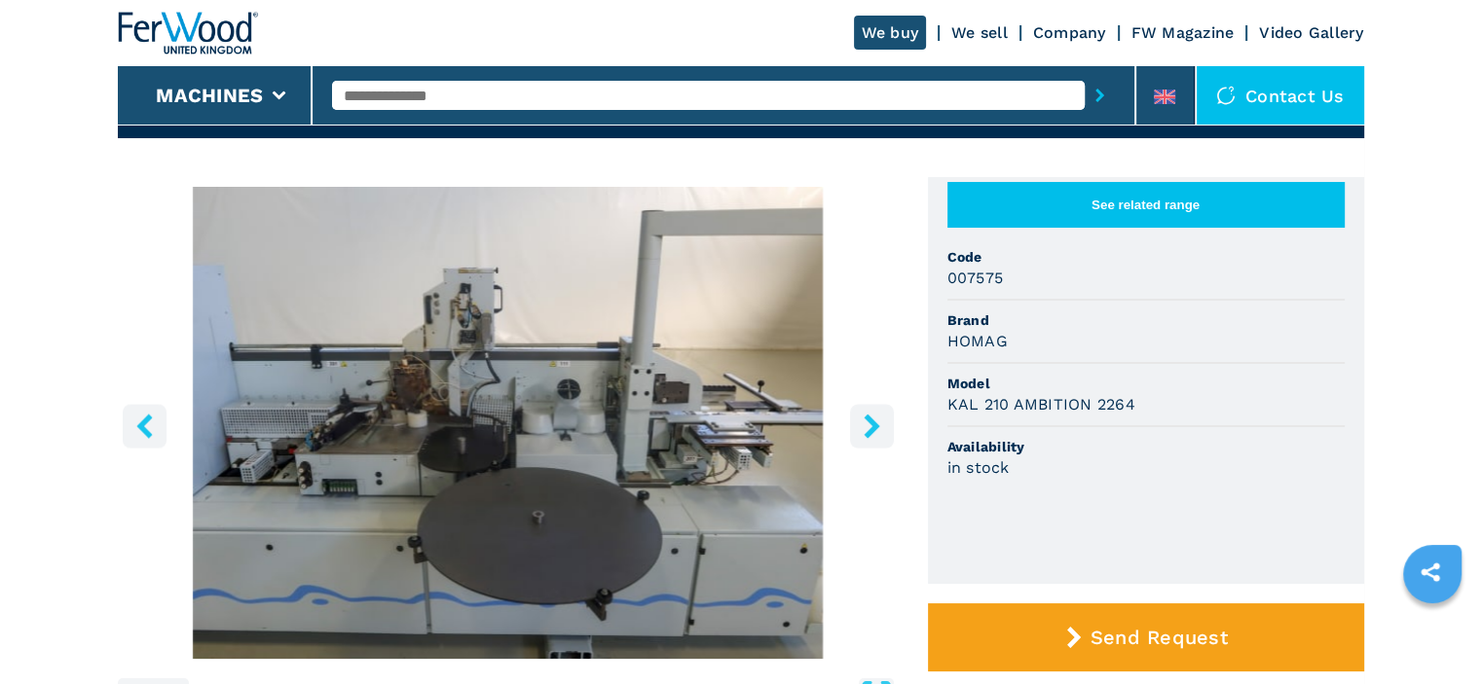
click at [862, 417] on icon "right-button" at bounding box center [872, 426] width 24 height 24
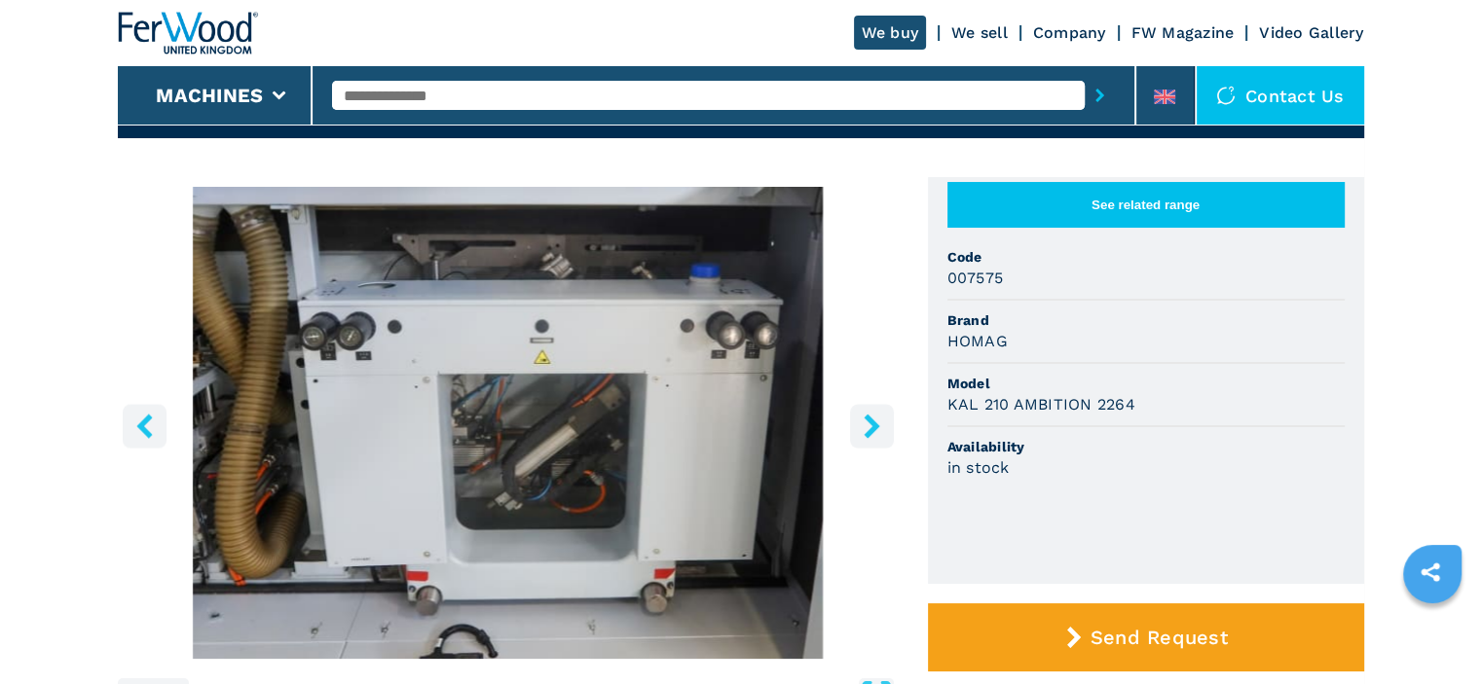
click at [862, 417] on icon "right-button" at bounding box center [872, 426] width 24 height 24
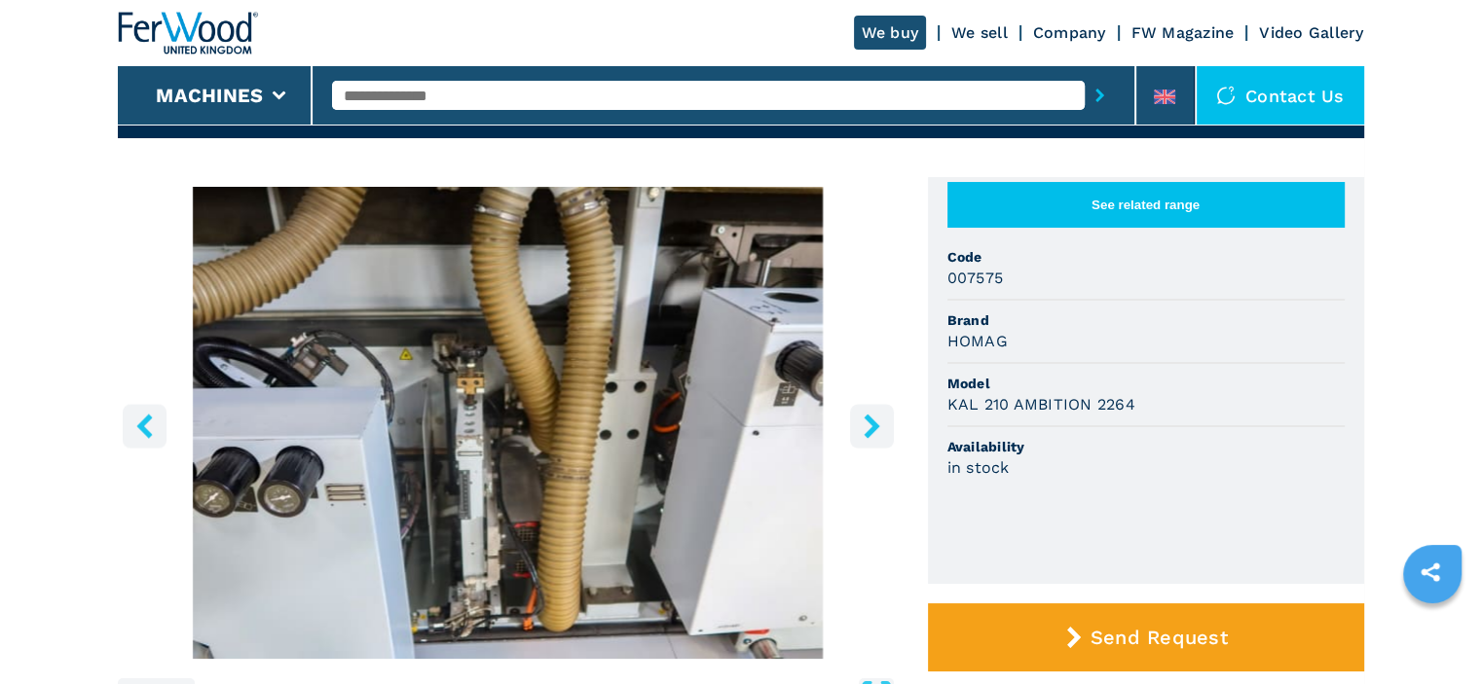
click at [862, 417] on icon "right-button" at bounding box center [872, 426] width 24 height 24
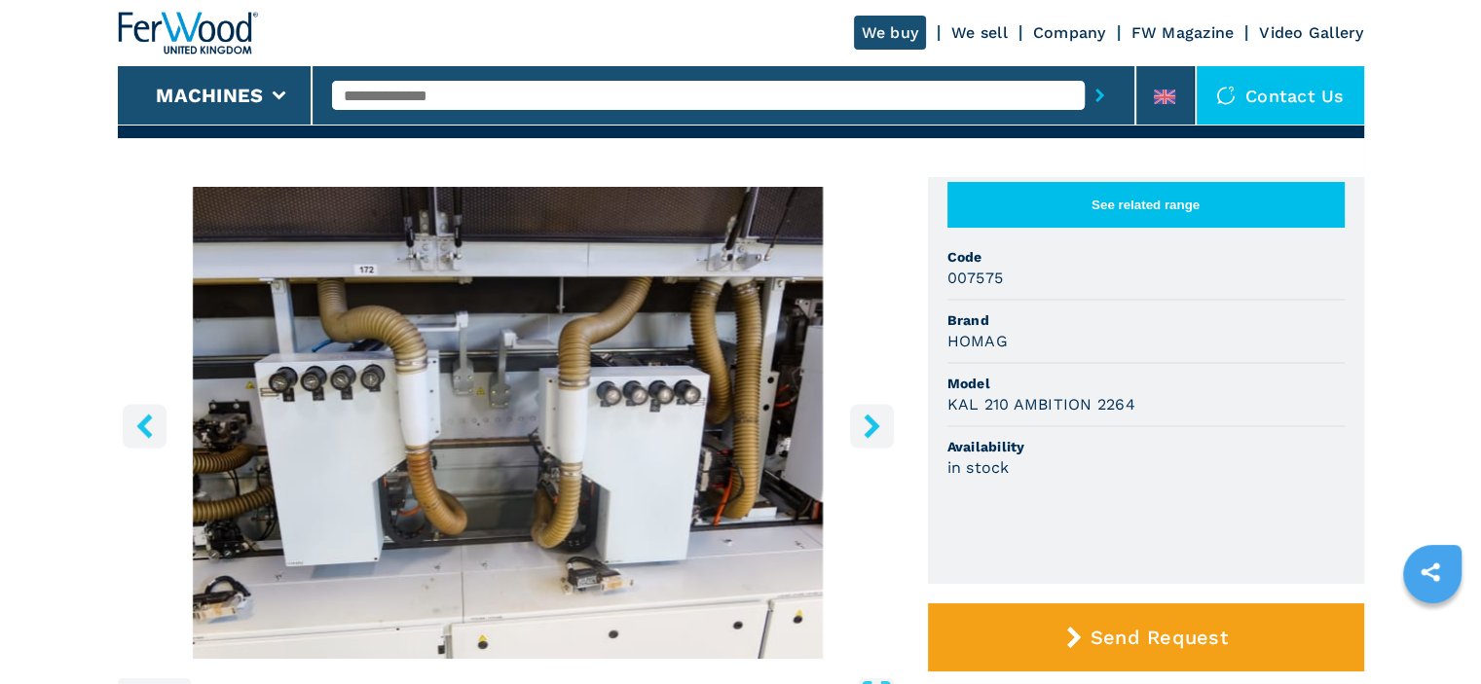
click at [862, 417] on icon "right-button" at bounding box center [872, 426] width 24 height 24
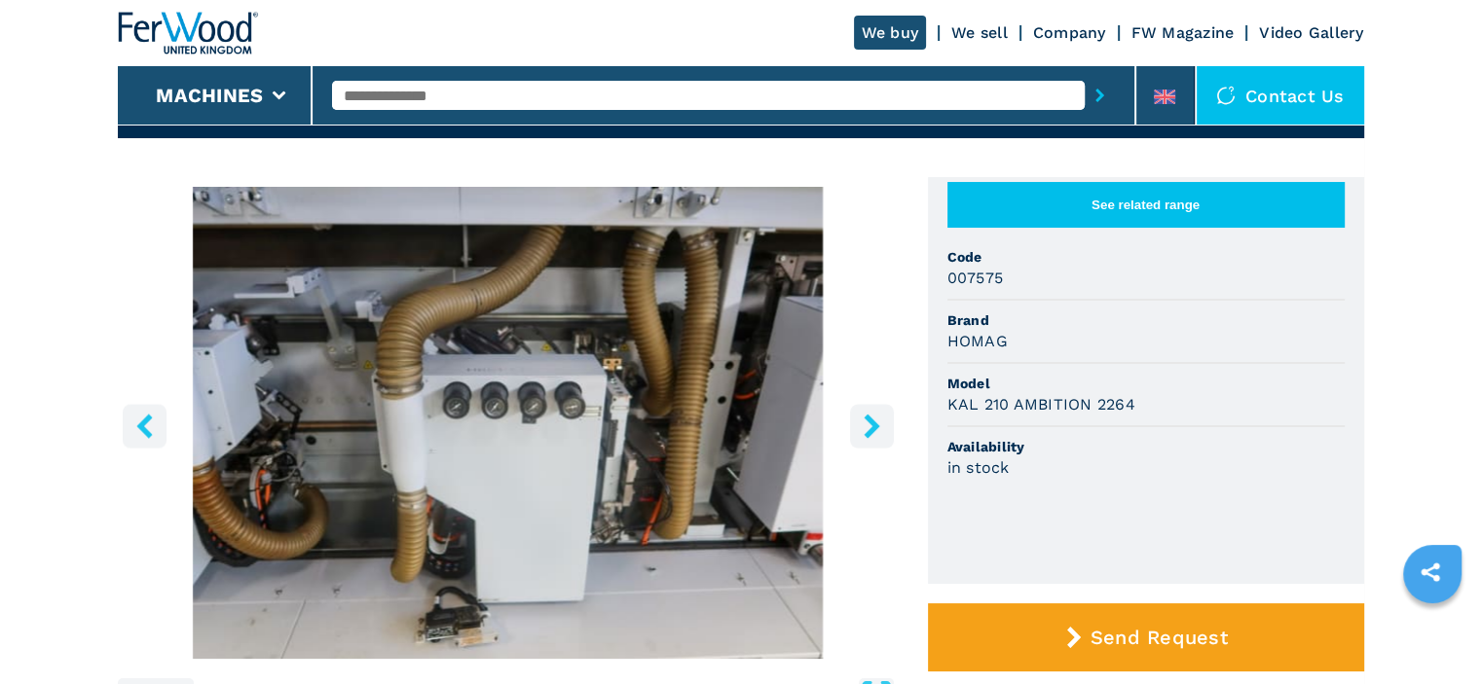
click at [862, 417] on icon "right-button" at bounding box center [872, 426] width 24 height 24
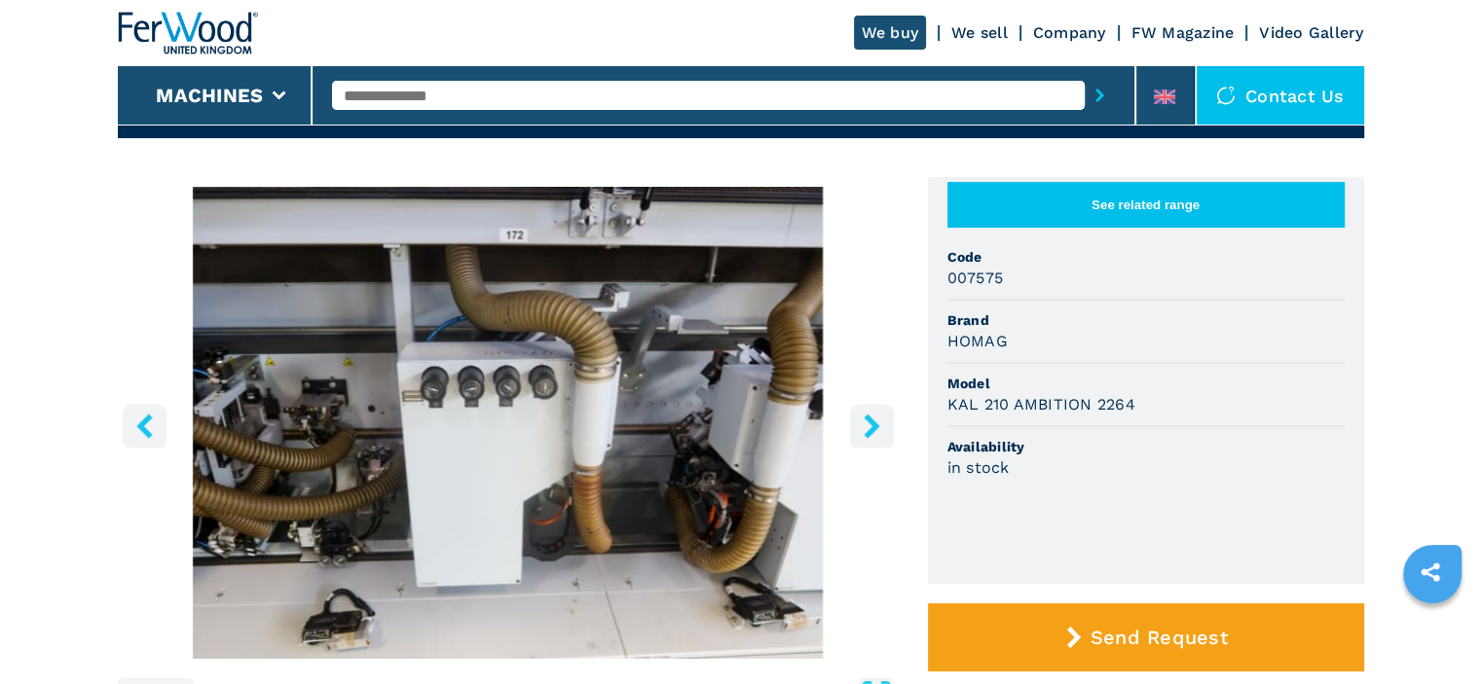
click at [862, 417] on icon "right-button" at bounding box center [872, 426] width 24 height 24
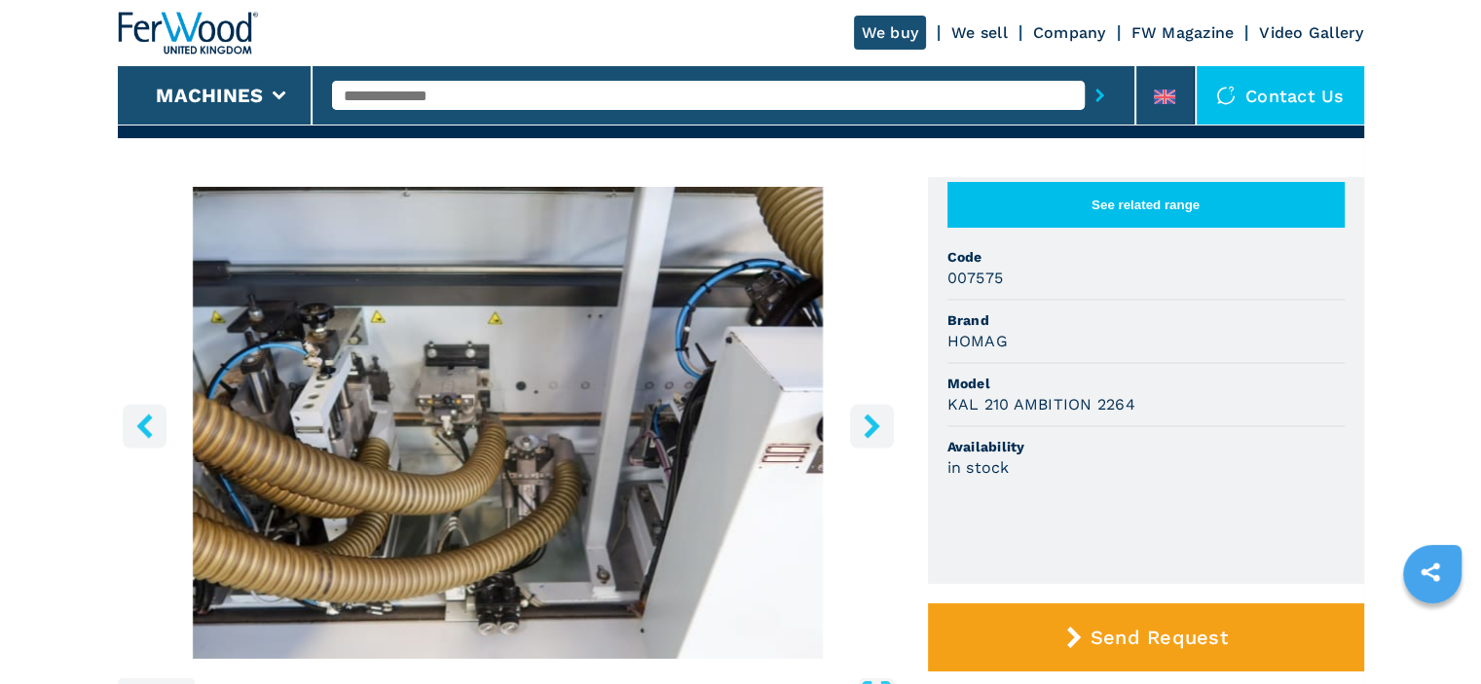
click at [862, 417] on icon "right-button" at bounding box center [872, 426] width 24 height 24
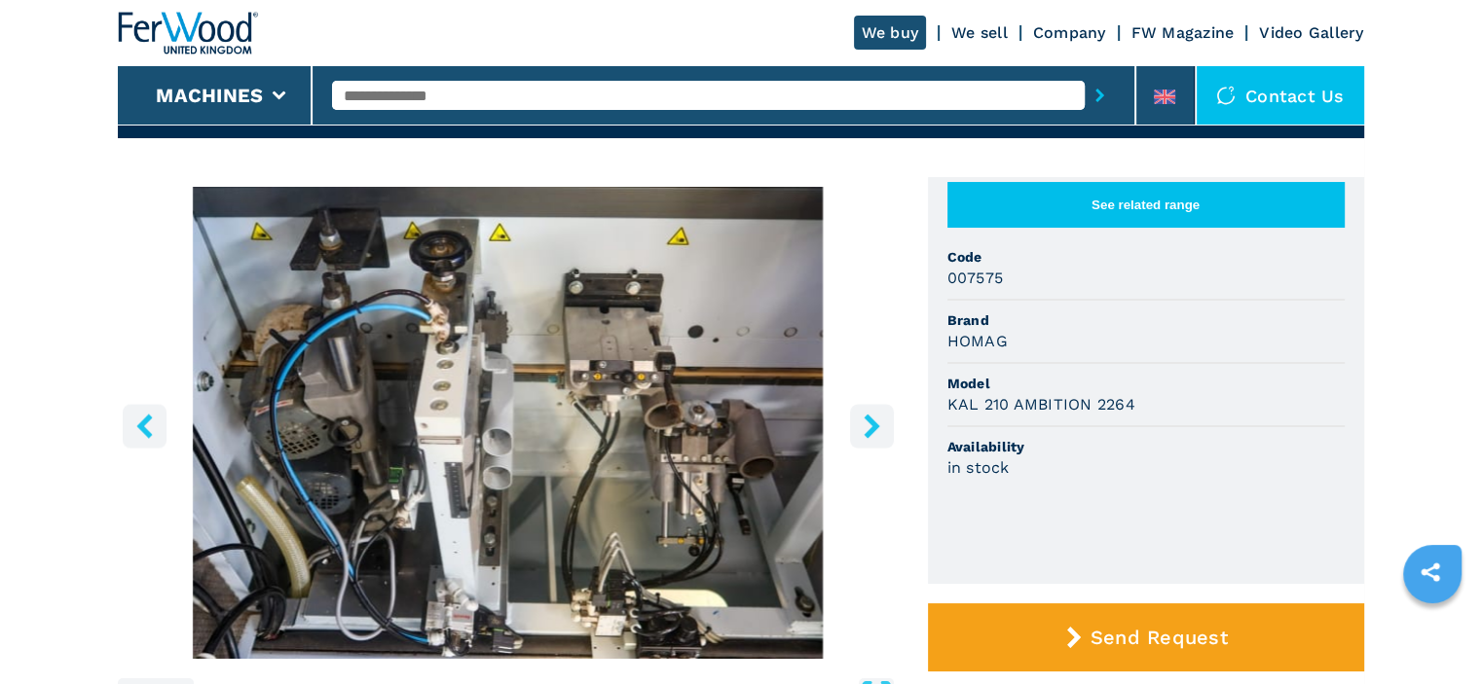
click at [862, 417] on icon "right-button" at bounding box center [872, 426] width 24 height 24
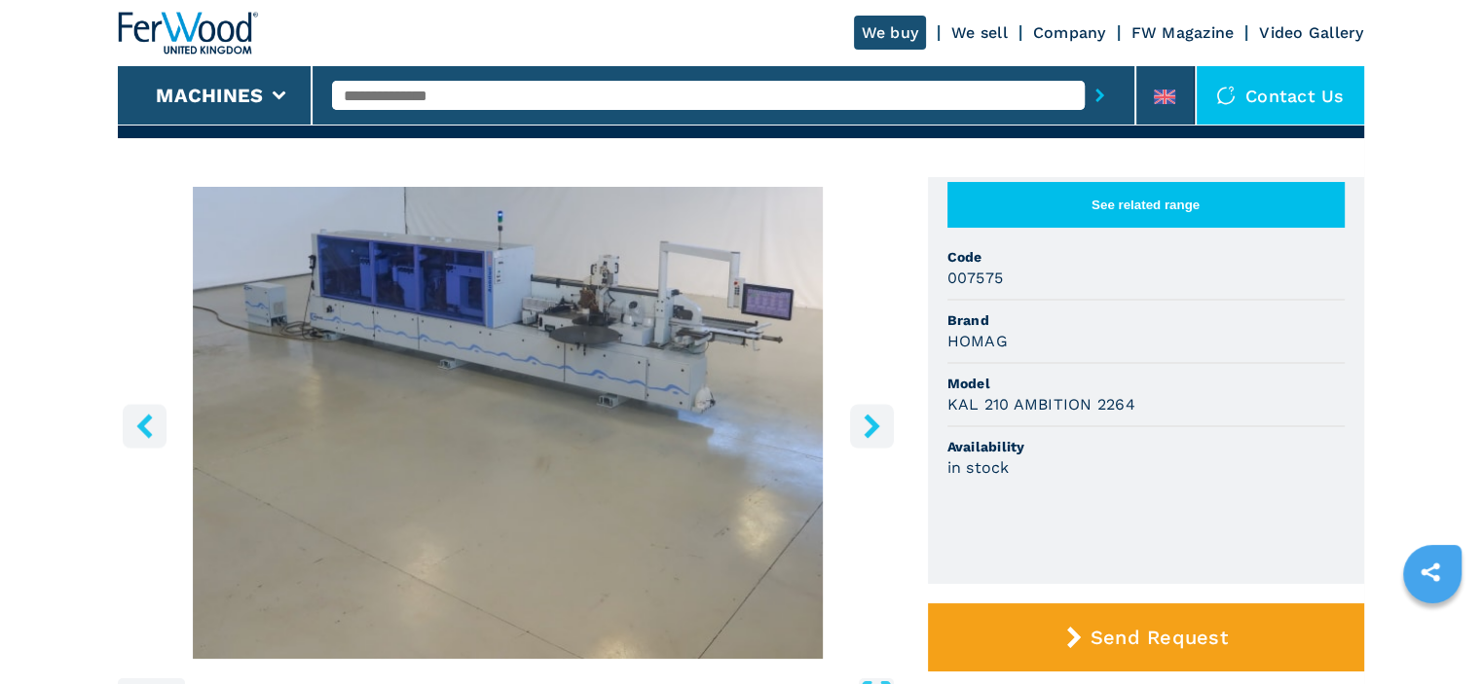
click at [862, 417] on icon "right-button" at bounding box center [872, 426] width 24 height 24
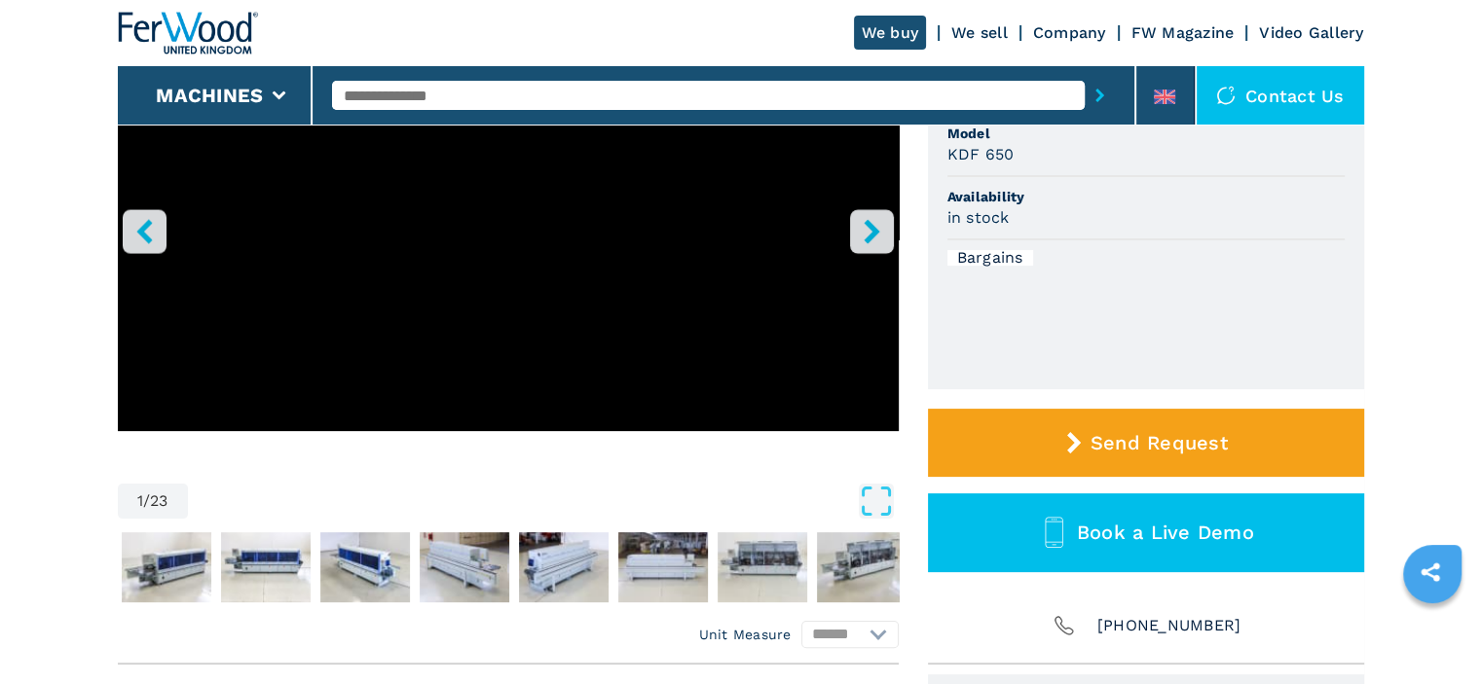
scroll to position [195, 0]
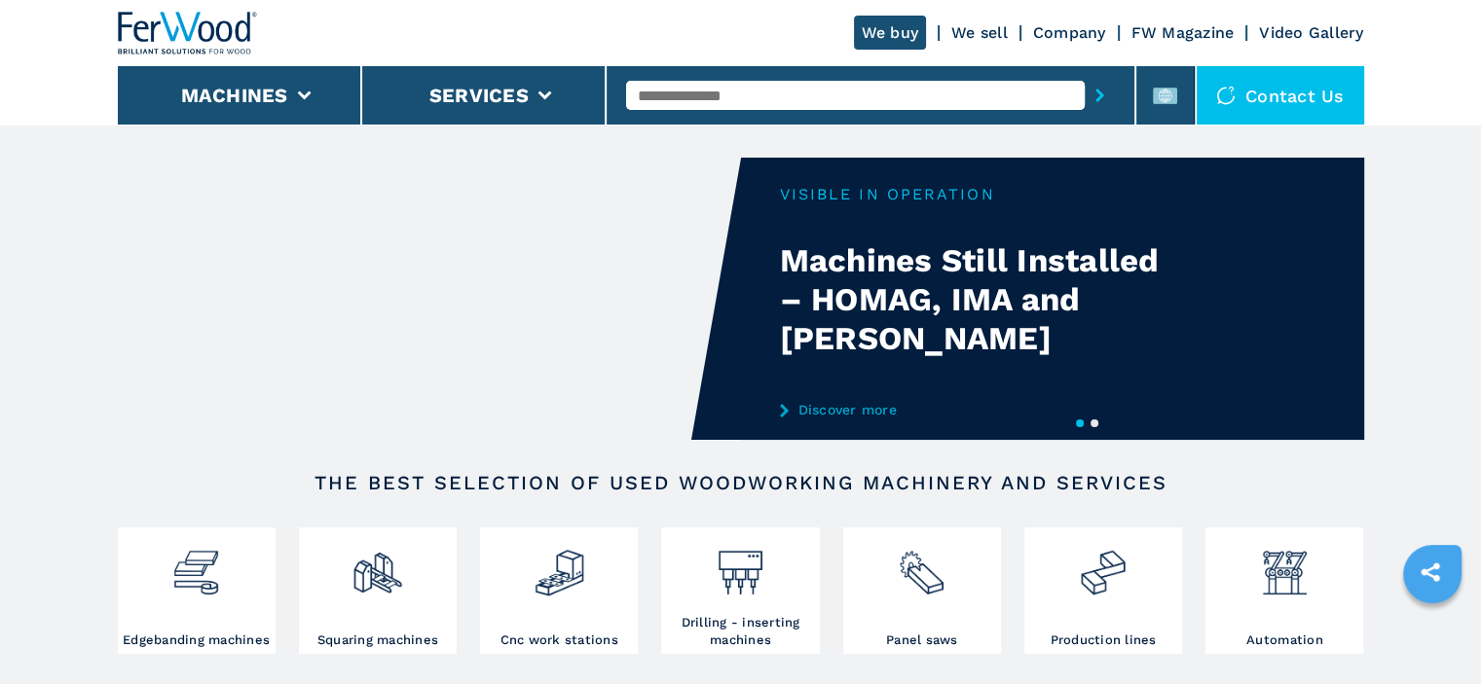
click at [1090, 422] on button "2" at bounding box center [1094, 424] width 8 height 8
